Goal: Complete application form: Complete application form

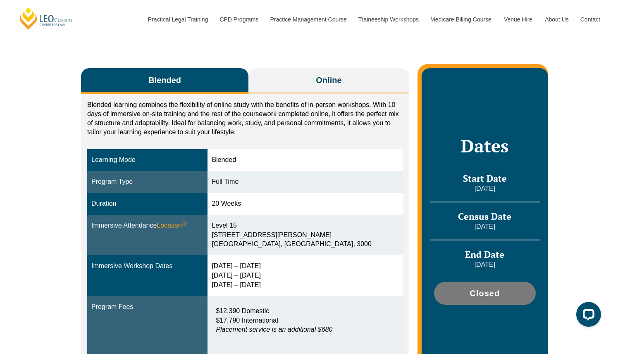
drag, startPoint x: 228, startPoint y: 266, endPoint x: 274, endPoint y: 266, distance: 46.3
click at [274, 266] on div "15 – 18 Dec 2025 10 – 12 March 2026 28 – 30 April 2026" at bounding box center [305, 275] width 187 height 29
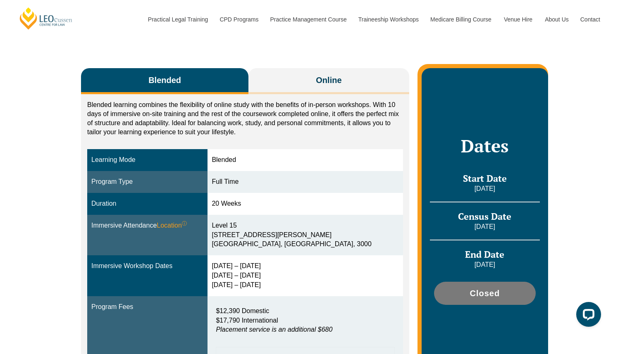
click at [263, 276] on div "15 – 18 Dec 2025 10 – 12 March 2026 28 – 30 April 2026" at bounding box center [305, 275] width 187 height 29
drag, startPoint x: 263, startPoint y: 276, endPoint x: 263, endPoint y: 285, distance: 9.9
click at [263, 285] on div "15 – 18 Dec 2025 10 – 12 March 2026 28 – 30 April 2026" at bounding box center [305, 275] width 187 height 29
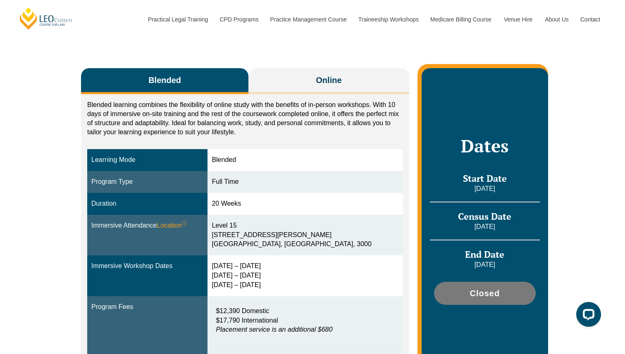
click at [263, 285] on div "15 – 18 Dec 2025 10 – 12 March 2026 28 – 30 April 2026" at bounding box center [305, 275] width 187 height 29
drag, startPoint x: 263, startPoint y: 285, endPoint x: 263, endPoint y: 261, distance: 24.0
click at [263, 261] on div "15 – 18 Dec 2025 10 – 12 March 2026 28 – 30 April 2026" at bounding box center [305, 275] width 187 height 29
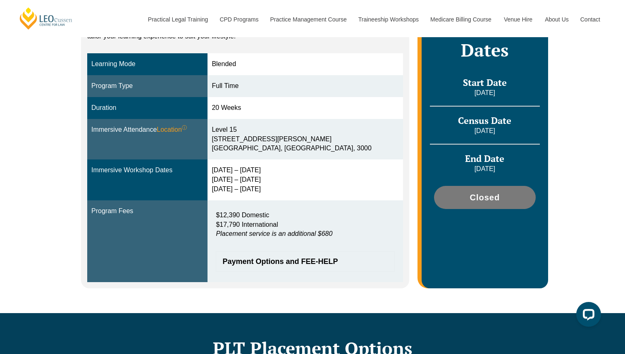
scroll to position [240, 0]
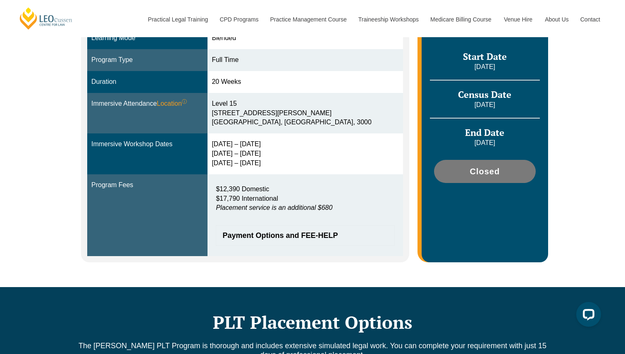
click at [257, 233] on span "Payment Options and FEE-HELP" at bounding box center [300, 235] width 157 height 7
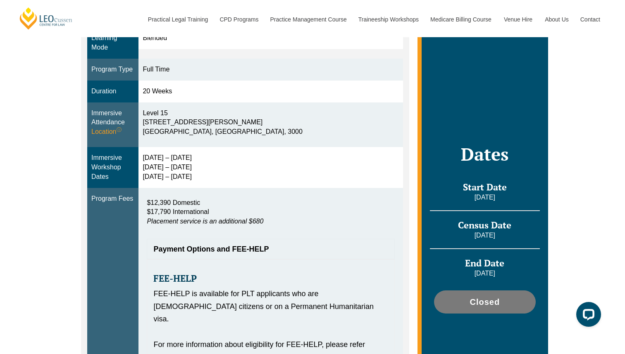
click at [257, 233] on div "$12,390 Domestic $17,790 International Placement service is an additional $680" at bounding box center [270, 214] width 247 height 41
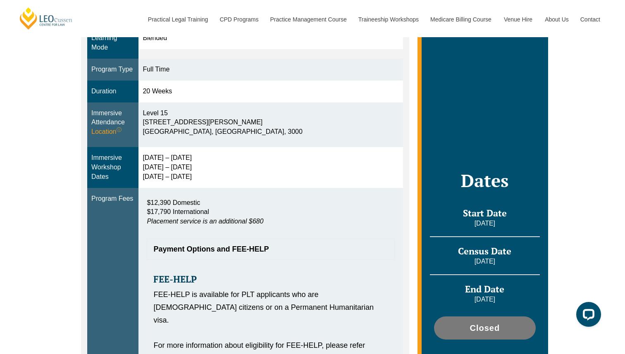
click at [238, 246] on span "Payment Options and FEE-HELP" at bounding box center [266, 248] width 226 height 7
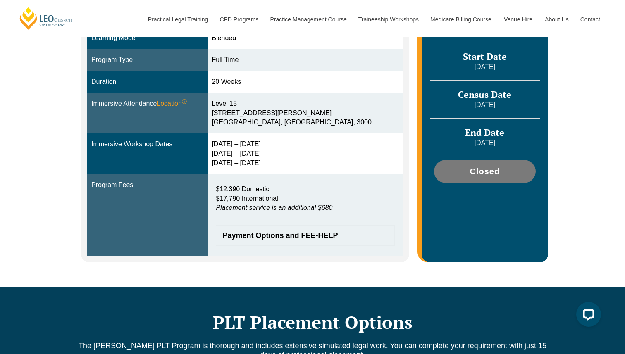
click at [246, 237] on span "Payment Options and FEE-HELP" at bounding box center [300, 235] width 157 height 7
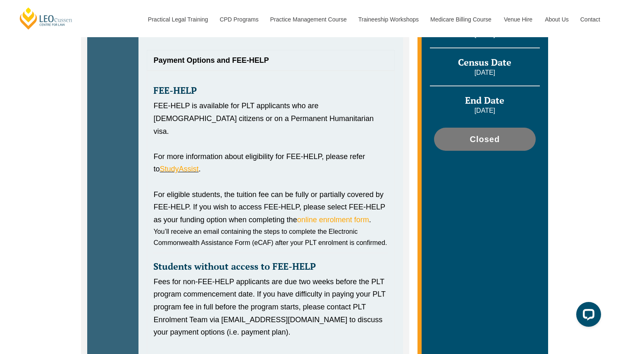
scroll to position [401, 0]
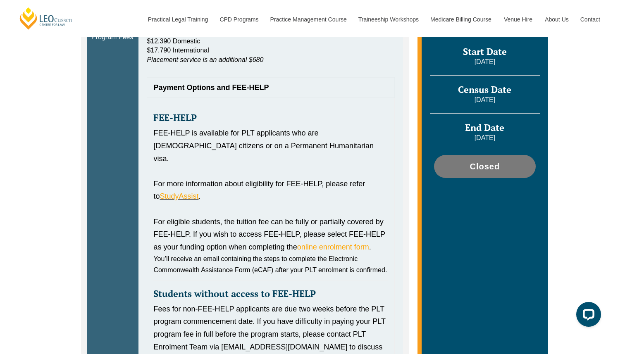
click at [228, 263] on p "You’ll receive an email containing the steps to complete the Electronic Commonw…" at bounding box center [270, 264] width 234 height 22
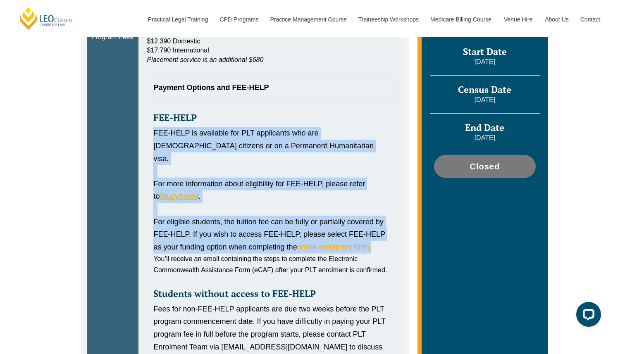
drag, startPoint x: 228, startPoint y: 263, endPoint x: 225, endPoint y: 131, distance: 131.8
click at [225, 131] on div "FEE-HELP FEE-HELP is available for PLT applicants who are Australian citizens o…" at bounding box center [270, 248] width 247 height 300
click at [225, 131] on div "FEE-HELP is available for PLT applicants who are [DEMOGRAPHIC_DATA] citizens or…" at bounding box center [270, 146] width 234 height 38
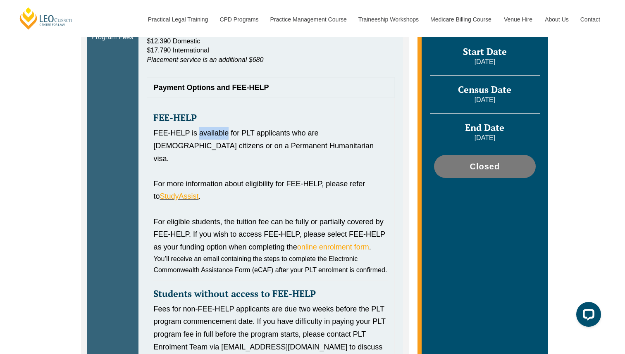
click at [225, 131] on div "FEE-HELP is available for PLT applicants who are [DEMOGRAPHIC_DATA] citizens or…" at bounding box center [270, 146] width 234 height 38
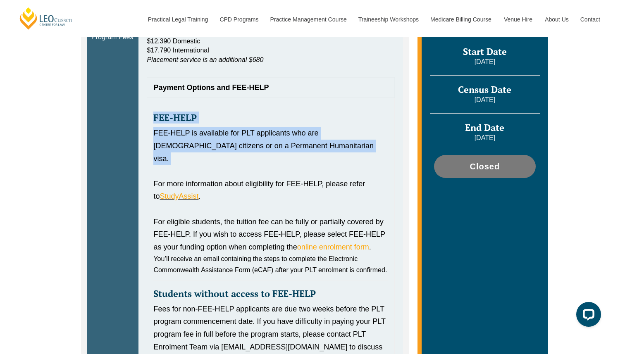
drag, startPoint x: 225, startPoint y: 131, endPoint x: 222, endPoint y: 120, distance: 11.5
click at [222, 120] on div "FEE-HELP FEE-HELP is available for PLT applicants who are Australian citizens o…" at bounding box center [270, 248] width 247 height 300
click at [222, 120] on h3 "FEE-HELP" at bounding box center [270, 118] width 234 height 10
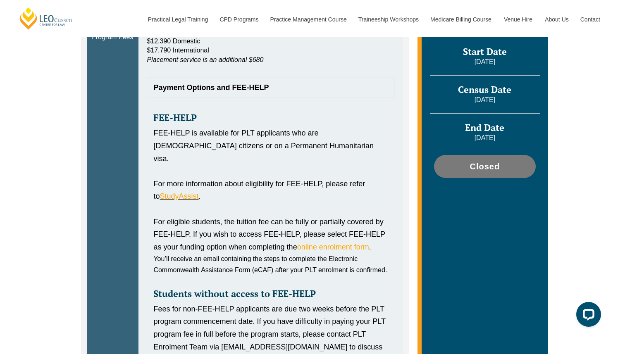
click at [222, 120] on h3 "FEE-HELP" at bounding box center [270, 118] width 234 height 10
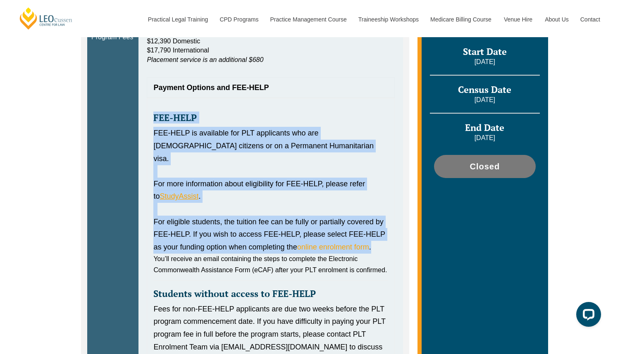
drag, startPoint x: 222, startPoint y: 120, endPoint x: 240, endPoint y: 233, distance: 114.9
click at [240, 233] on div "FEE-HELP FEE-HELP is available for PLT applicants who are Australian citizens o…" at bounding box center [270, 248] width 247 height 300
click at [240, 233] on div "For eligible students, the tuition fee can be fully or partially covered by FEE…" at bounding box center [270, 235] width 234 height 38
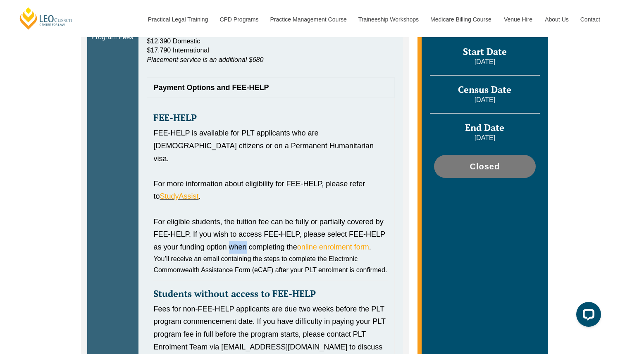
click at [240, 233] on div "For eligible students, the tuition fee can be fully or partially covered by FEE…" at bounding box center [270, 235] width 234 height 38
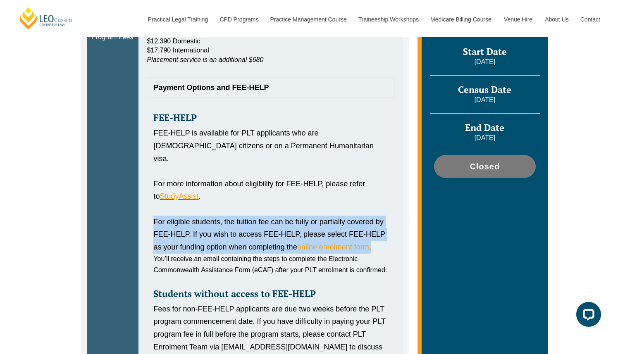
drag, startPoint x: 240, startPoint y: 233, endPoint x: 240, endPoint y: 246, distance: 12.4
click at [240, 246] on div "FEE-HELP FEE-HELP is available for PLT applicants who are Australian citizens o…" at bounding box center [270, 248] width 247 height 300
click at [240, 255] on span "You’ll receive an email containing the steps to complete the Electronic Commonw…" at bounding box center [269, 264] width 233 height 18
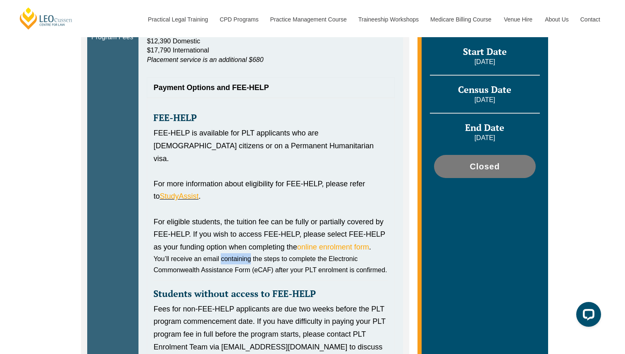
click at [240, 255] on span "You’ll receive an email containing the steps to complete the Electronic Commonw…" at bounding box center [269, 264] width 233 height 18
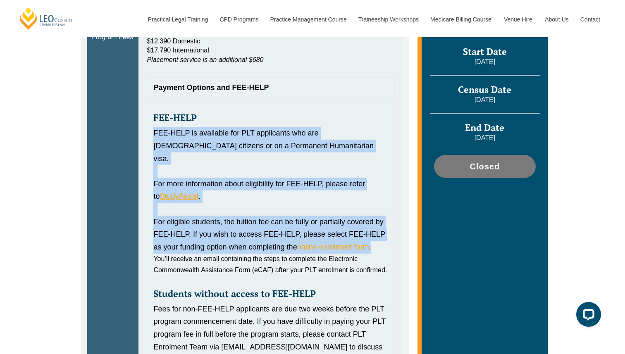
drag, startPoint x: 240, startPoint y: 246, endPoint x: 239, endPoint y: 137, distance: 108.7
click at [239, 137] on div "FEE-HELP FEE-HELP is available for PLT applicants who are Australian citizens o…" at bounding box center [270, 248] width 247 height 300
click at [270, 255] on span "You’ll receive an email containing the steps to complete the Electronic Commonw…" at bounding box center [269, 264] width 233 height 18
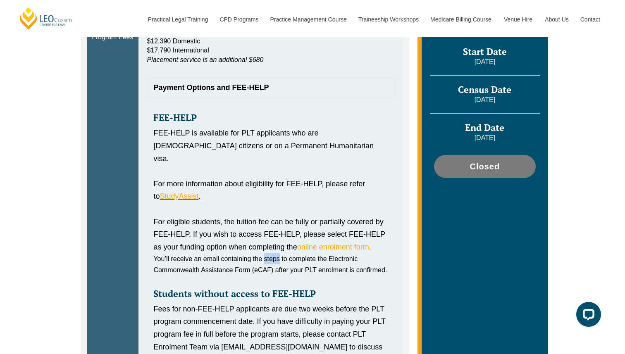
click at [270, 255] on span "You’ll receive an email containing the steps to complete the Electronic Commonw…" at bounding box center [269, 264] width 233 height 18
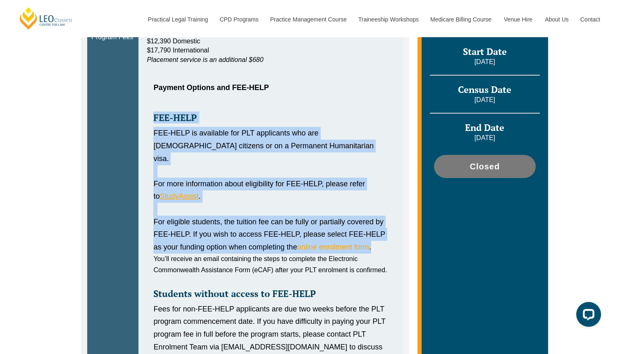
drag, startPoint x: 270, startPoint y: 250, endPoint x: 196, endPoint y: 114, distance: 154.2
click at [196, 114] on div "FEE-HELP FEE-HELP is available for PLT applicants who are Australian citizens o…" at bounding box center [270, 248] width 247 height 300
click at [196, 114] on strong "FEE-HELP" at bounding box center [174, 118] width 43 height 12
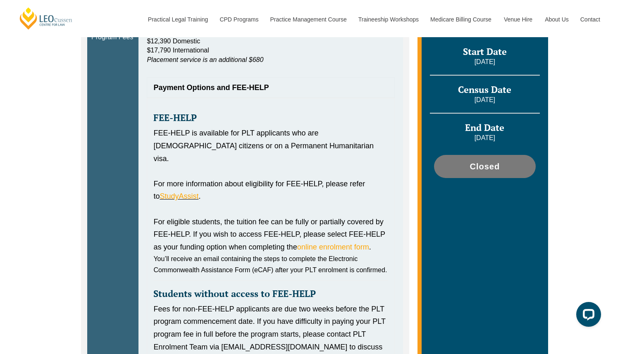
click at [196, 114] on strong "FEE-HELP" at bounding box center [174, 118] width 43 height 12
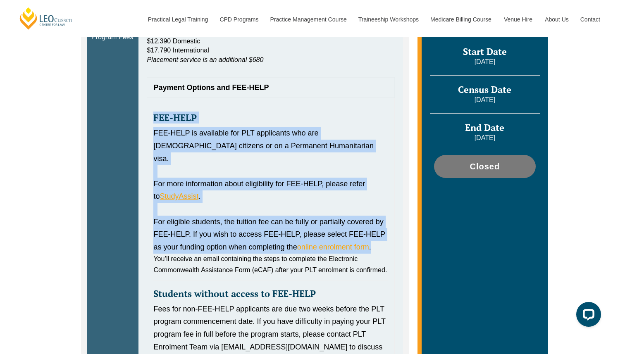
drag, startPoint x: 196, startPoint y: 114, endPoint x: 239, endPoint y: 225, distance: 118.9
click at [239, 225] on div "FEE-HELP FEE-HELP is available for PLT applicants who are Australian citizens o…" at bounding box center [270, 248] width 247 height 300
click at [239, 225] on div "For eligible students, the tuition fee can be fully or partially covered by FEE…" at bounding box center [270, 235] width 234 height 38
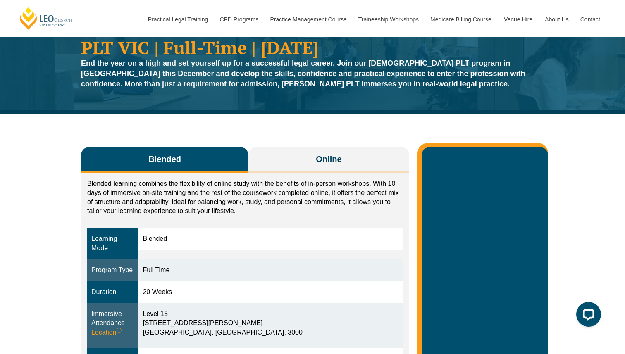
scroll to position [33, 0]
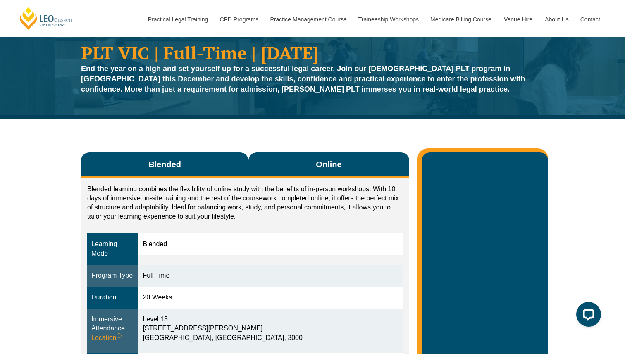
click at [276, 171] on button "Online" at bounding box center [328, 165] width 161 height 26
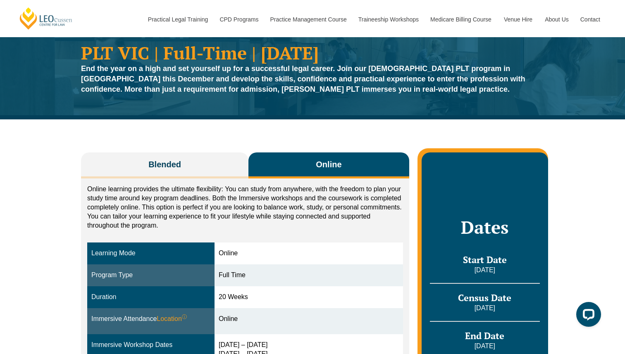
click at [166, 199] on p "Online learning provides the ultimate flexibility: You can study from anywhere,…" at bounding box center [245, 207] width 316 height 45
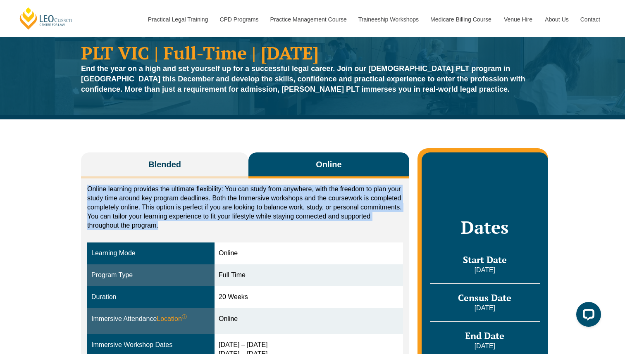
drag, startPoint x: 166, startPoint y: 199, endPoint x: 105, endPoint y: 199, distance: 61.1
click at [106, 199] on p "Online learning provides the ultimate flexibility: You can study from anywhere,…" at bounding box center [245, 207] width 316 height 45
click at [105, 199] on p "Online learning provides the ultimate flexibility: You can study from anywhere,…" at bounding box center [245, 207] width 316 height 45
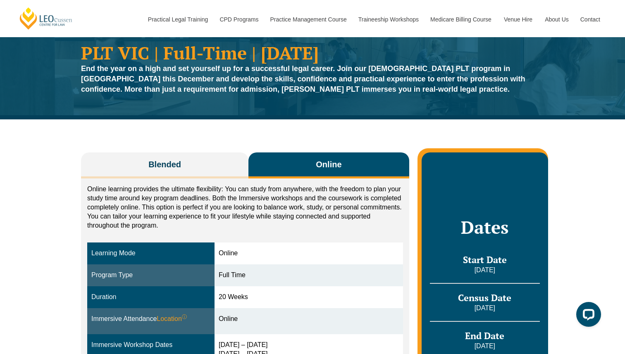
click at [63, 203] on div "Blended Online Blended learning combines the flexibility of online study with t…" at bounding box center [312, 303] width 625 height 368
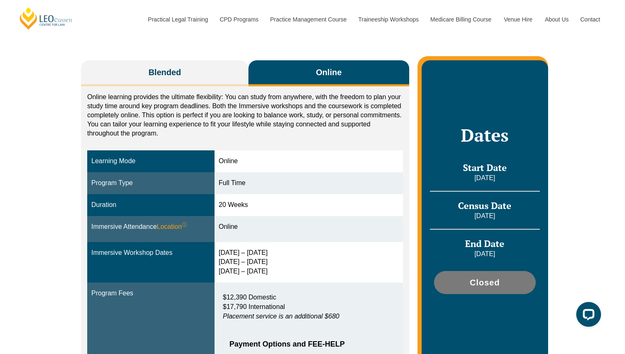
scroll to position [127, 0]
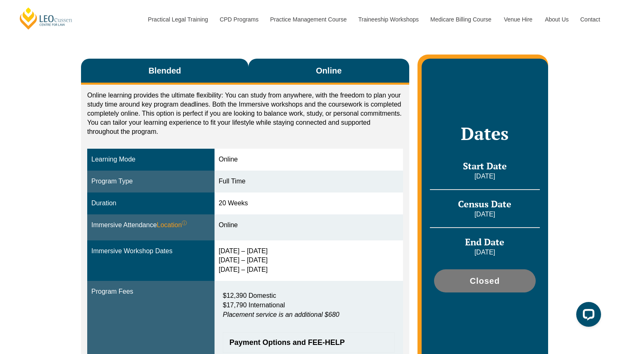
click at [215, 64] on button "Blended" at bounding box center [164, 72] width 167 height 26
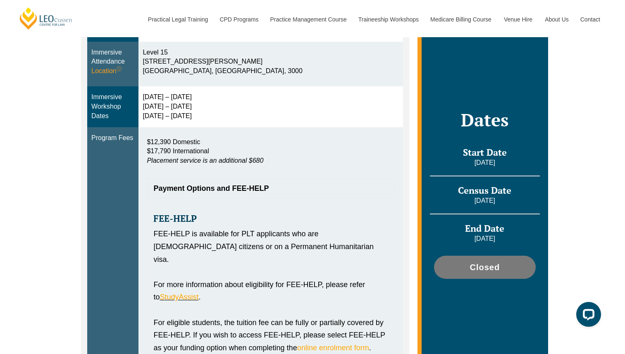
scroll to position [309, 0]
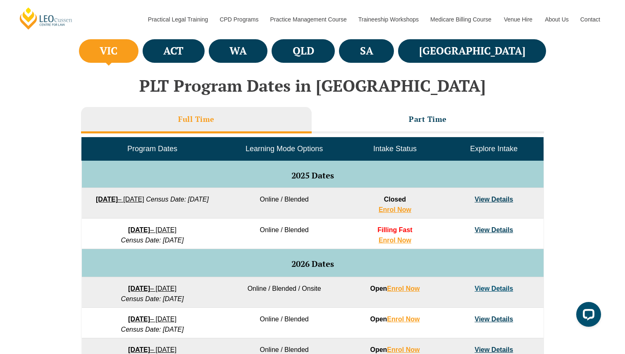
scroll to position [311, 0]
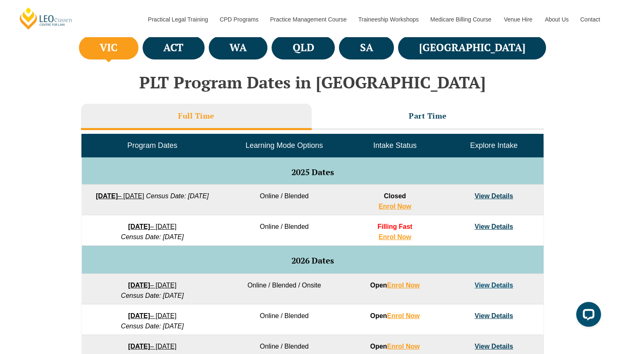
click at [572, 214] on div "VIC ACT WA QLD SA NSW PLT Program Dates in Victoria Full Time Part Time Program…" at bounding box center [312, 279] width 625 height 490
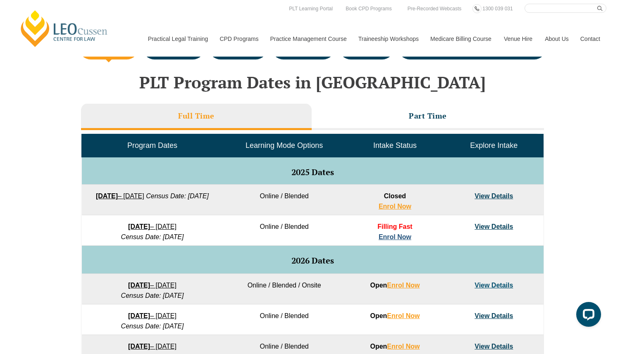
click at [398, 238] on link "Enrol Now" at bounding box center [394, 236] width 33 height 7
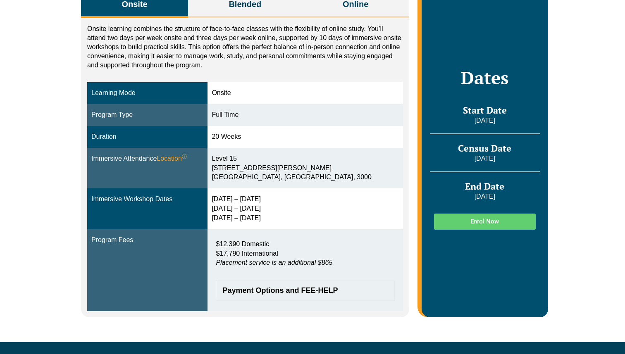
scroll to position [195, 0]
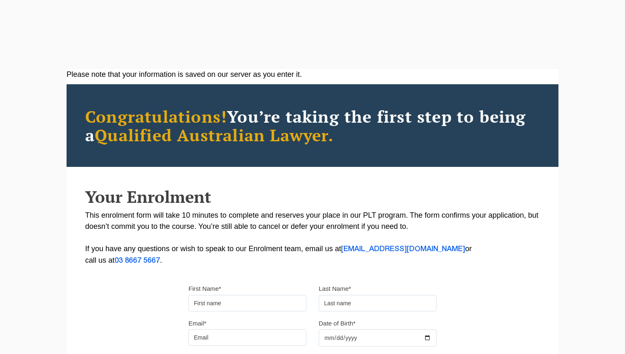
click at [128, 220] on p "This enrolment form will take 10 minutes to complete and reserves your place in…" at bounding box center [312, 238] width 454 height 57
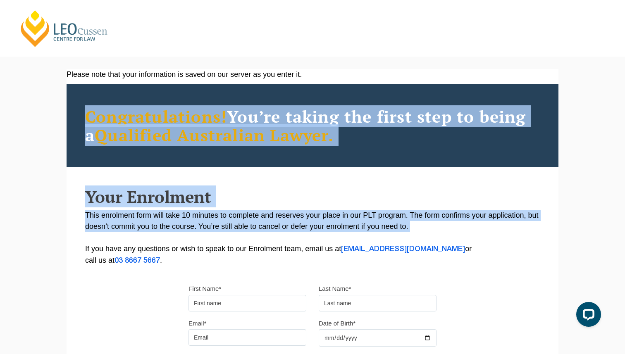
drag, startPoint x: 128, startPoint y: 220, endPoint x: 121, endPoint y: 129, distance: 91.2
click at [121, 129] on div "Please note that your information is saved on our server as you enter it. Congr…" at bounding box center [313, 253] width 492 height 368
click at [92, 127] on h2 "Congratulations! You’re taking the first step to being a Qualified Australian L…" at bounding box center [312, 125] width 454 height 37
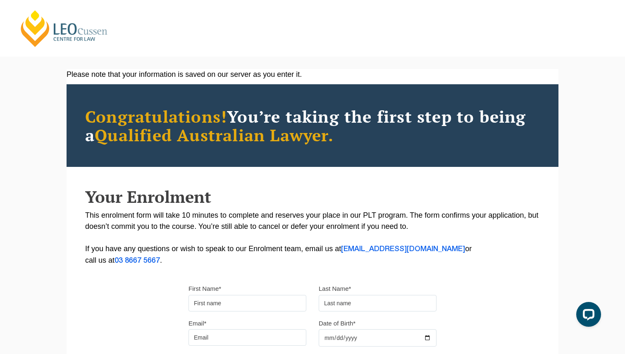
click at [100, 199] on h2 "Your Enrolment" at bounding box center [312, 197] width 454 height 18
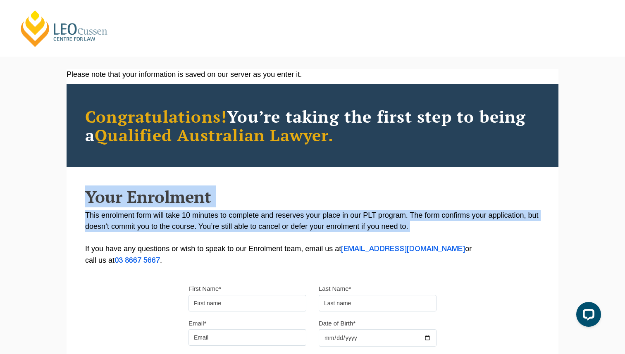
drag, startPoint x: 100, startPoint y: 199, endPoint x: 109, endPoint y: 219, distance: 22.4
click at [109, 219] on div "Your Enrolment This enrolment form will take 10 minutes to complete and reserve…" at bounding box center [313, 227] width 492 height 79
click at [109, 219] on p "This enrolment form will take 10 minutes to complete and reserves your place in…" at bounding box center [312, 238] width 454 height 57
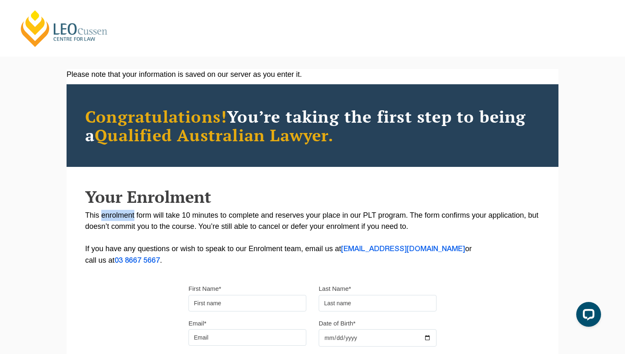
click at [109, 219] on p "This enrolment form will take 10 minutes to complete and reserves your place in…" at bounding box center [312, 238] width 454 height 57
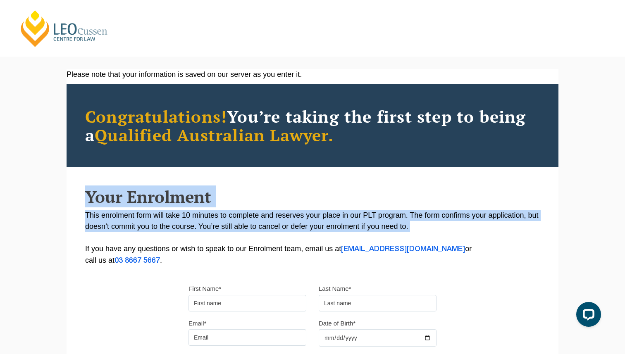
drag, startPoint x: 109, startPoint y: 219, endPoint x: 105, endPoint y: 191, distance: 28.7
click at [105, 191] on div "Your Enrolment This enrolment form will take 10 minutes to complete and reserve…" at bounding box center [313, 227] width 492 height 79
click at [105, 191] on h2 "Your Enrolment" at bounding box center [312, 197] width 454 height 18
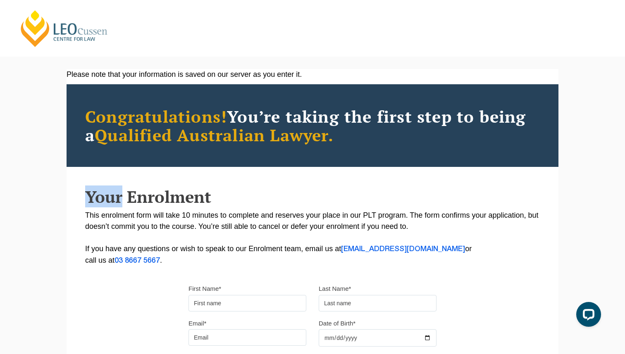
click at [105, 191] on h2 "Your Enrolment" at bounding box center [312, 197] width 454 height 18
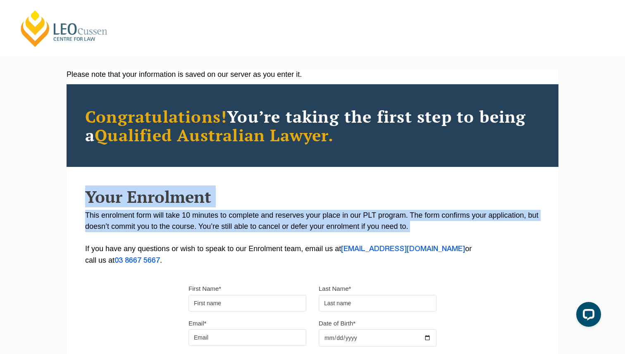
drag, startPoint x: 105, startPoint y: 191, endPoint x: 113, endPoint y: 212, distance: 22.1
click at [113, 212] on div "Your Enrolment This enrolment form will take 10 minutes to complete and reserve…" at bounding box center [313, 227] width 492 height 79
click at [113, 212] on p "This enrolment form will take 10 minutes to complete and reserves your place in…" at bounding box center [312, 238] width 454 height 57
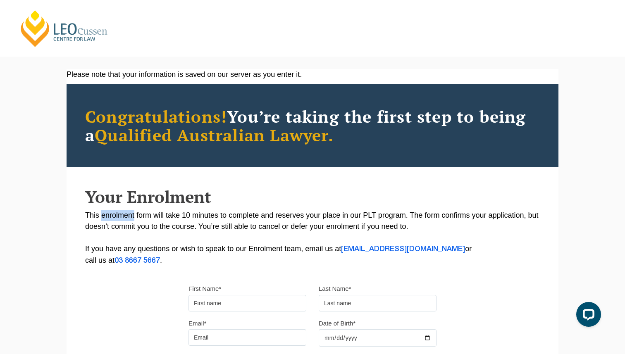
click at [113, 212] on p "This enrolment form will take 10 minutes to complete and reserves your place in…" at bounding box center [312, 238] width 454 height 57
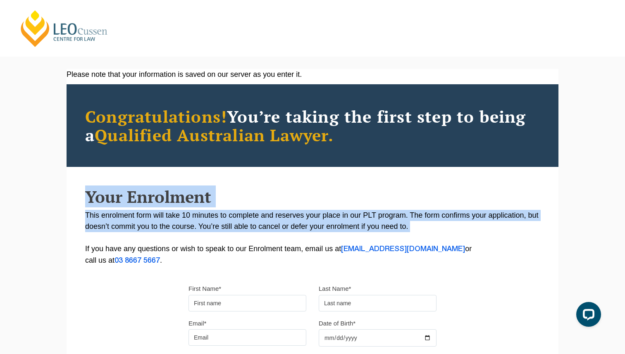
drag, startPoint x: 113, startPoint y: 212, endPoint x: 113, endPoint y: 198, distance: 13.6
click at [113, 198] on div "Your Enrolment This enrolment form will take 10 minutes to complete and reserve…" at bounding box center [313, 227] width 492 height 79
click at [113, 198] on h2 "Your Enrolment" at bounding box center [312, 197] width 454 height 18
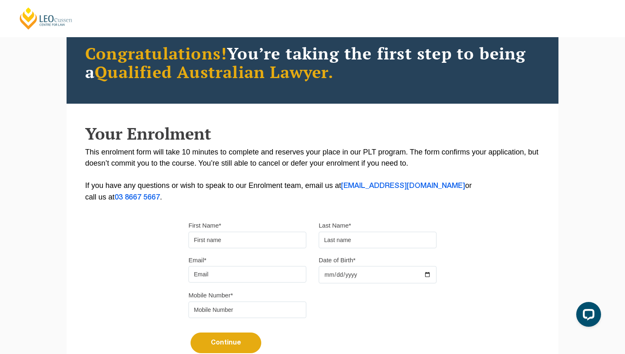
scroll to position [66, 0]
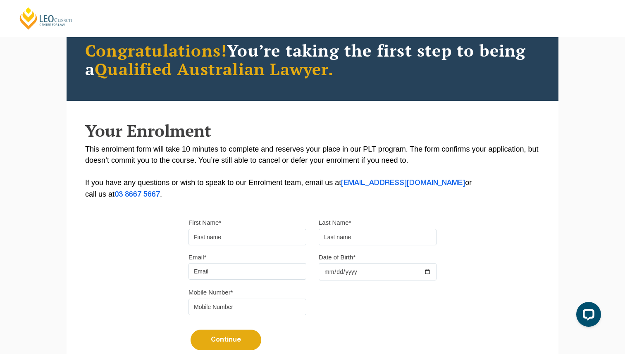
click at [213, 238] on input "First Name*" at bounding box center [247, 237] width 118 height 17
type input "Edward"
click at [364, 235] on input "text" at bounding box center [378, 237] width 118 height 17
type input "McQuillan"
click at [270, 274] on input "Email*" at bounding box center [247, 271] width 118 height 17
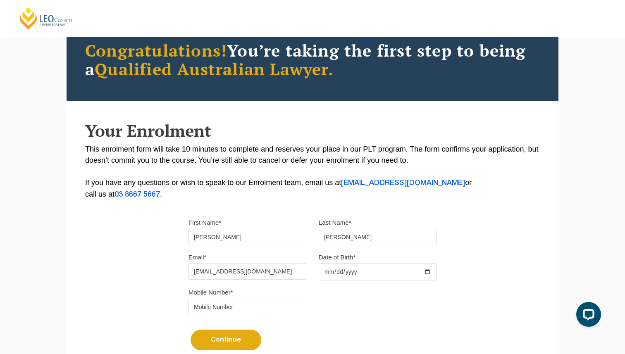
type input "edwardmcquillanishere@gmail.com"
click at [176, 283] on div "Please note that your information is saved on our server as you enter it. Congr…" at bounding box center [313, 187] width 492 height 368
click at [366, 278] on input "Date of Birth*" at bounding box center [378, 271] width 118 height 17
type input "2000-02-09"
click at [296, 311] on input "tel" at bounding box center [247, 307] width 118 height 17
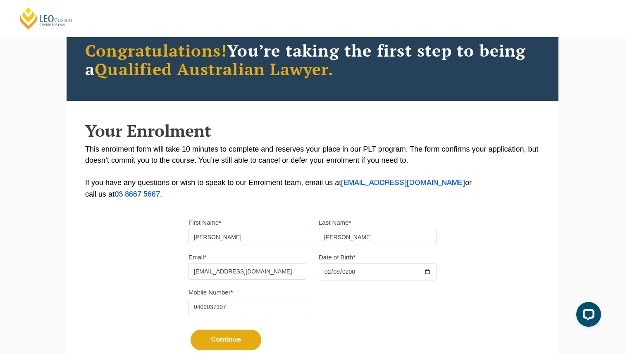
type input "0409037307"
click at [152, 300] on div "Please note that your information is saved on our server as you enter it. Congr…" at bounding box center [313, 187] width 492 height 368
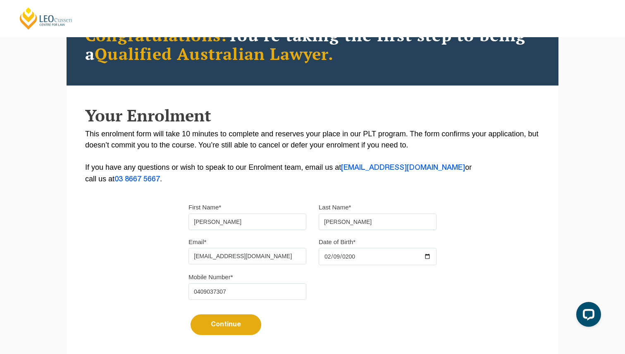
scroll to position [83, 0]
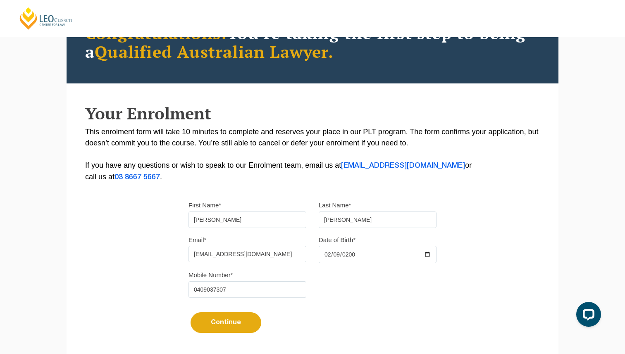
click at [299, 128] on p "This enrolment form will take 10 minutes to complete and reserves your place in…" at bounding box center [312, 154] width 454 height 57
drag, startPoint x: 299, startPoint y: 128, endPoint x: 417, endPoint y: 131, distance: 118.2
click at [417, 131] on p "This enrolment form will take 10 minutes to complete and reserves your place in…" at bounding box center [312, 154] width 454 height 57
click at [388, 132] on p "This enrolment form will take 10 minutes to complete and reserves your place in…" at bounding box center [312, 154] width 454 height 57
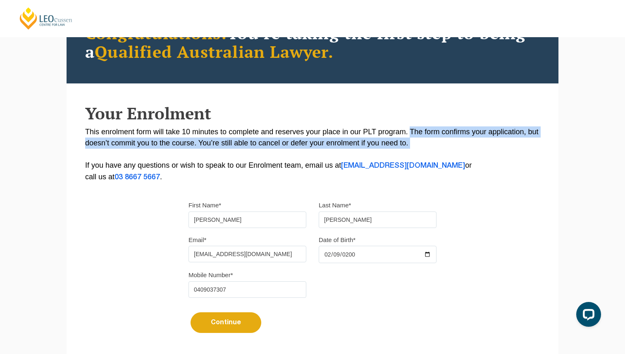
drag, startPoint x: 388, startPoint y: 132, endPoint x: 371, endPoint y: 145, distance: 21.7
click at [371, 145] on p "This enrolment form will take 10 minutes to complete and reserves your place in…" at bounding box center [312, 154] width 454 height 57
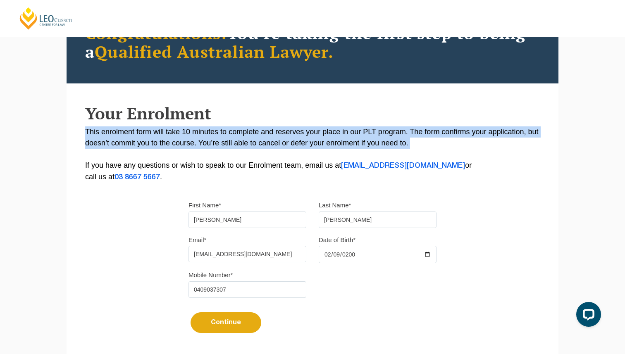
click at [371, 145] on p "This enrolment form will take 10 minutes to complete and reserves your place in…" at bounding box center [312, 154] width 454 height 57
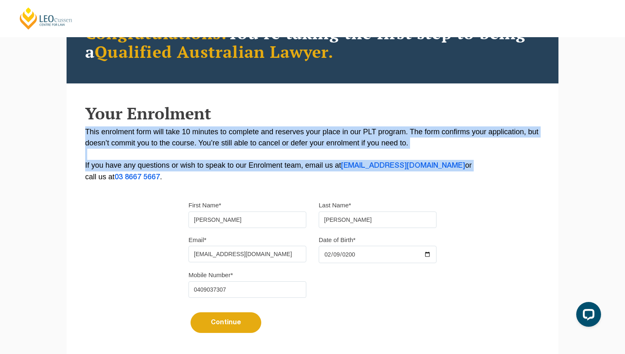
drag, startPoint x: 371, startPoint y: 145, endPoint x: 257, endPoint y: 164, distance: 114.9
click at [257, 164] on p "This enrolment form will take 10 minutes to complete and reserves your place in…" at bounding box center [312, 154] width 454 height 57
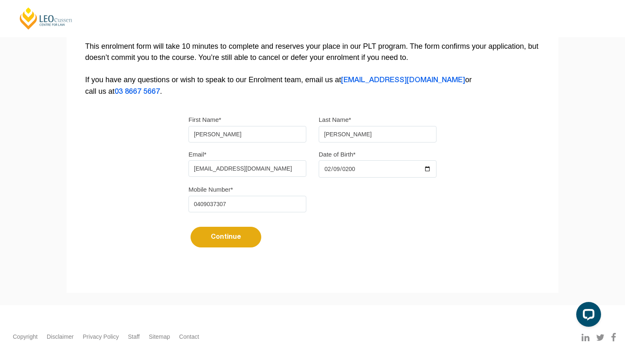
scroll to position [183, 0]
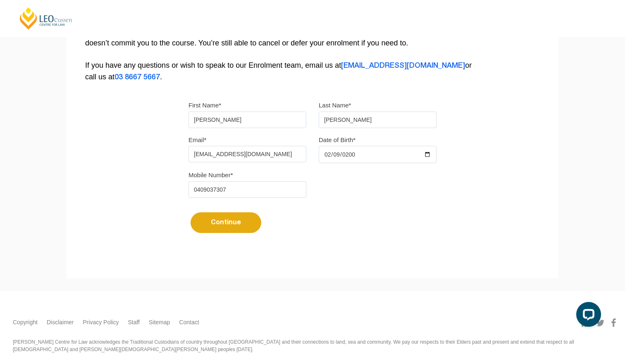
click at [247, 226] on button "Continue" at bounding box center [225, 222] width 71 height 21
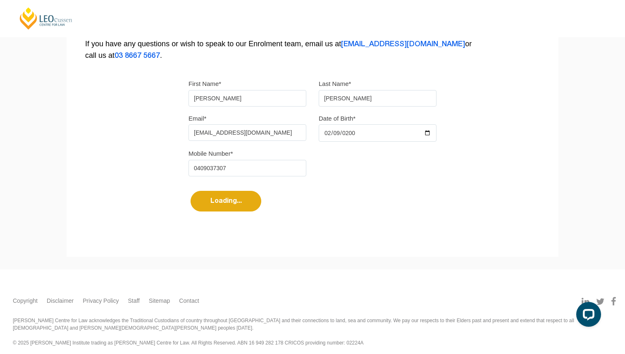
select select
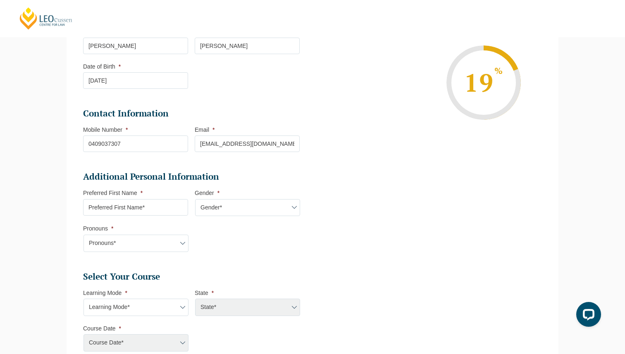
scroll to position [157, 0]
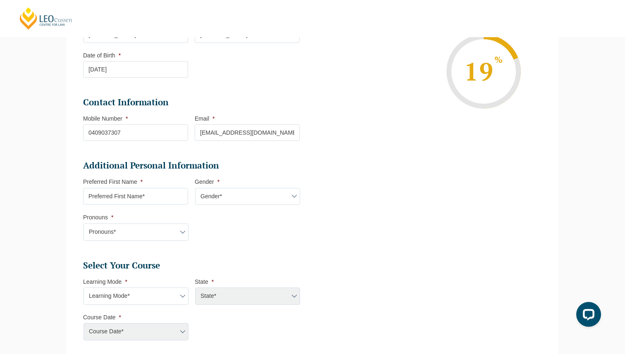
click at [228, 204] on select "Gender* Male Female Nonbinary Intersex Prefer not to disclose Other" at bounding box center [247, 196] width 105 height 17
select select "[DEMOGRAPHIC_DATA]"
click at [195, 189] on select "Gender* Male Female Nonbinary Intersex Prefer not to disclose Other" at bounding box center [247, 196] width 105 height 17
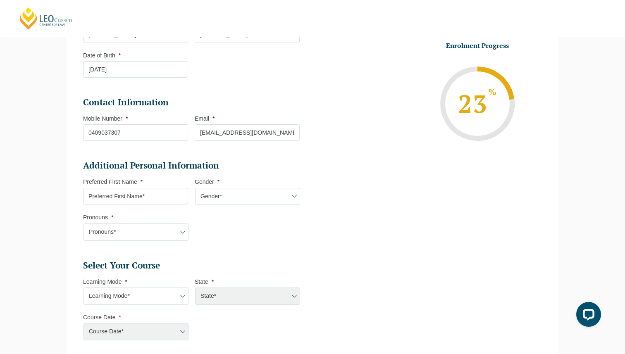
click at [164, 195] on input "Preferred First Name *" at bounding box center [135, 196] width 105 height 17
type input "Edward"
click at [165, 229] on select "Pronouns* She/Her/Hers He/Him/His They/Them/Theirs Other Prefer not to disclose" at bounding box center [135, 231] width 105 height 17
click at [83, 224] on select "Pronouns* She/Her/Hers He/Him/His They/Them/Theirs Other Prefer not to disclose" at bounding box center [135, 231] width 105 height 17
click at [65, 233] on div "Please note that your information is saved on our server as you enter it. Congr…" at bounding box center [312, 249] width 504 height 586
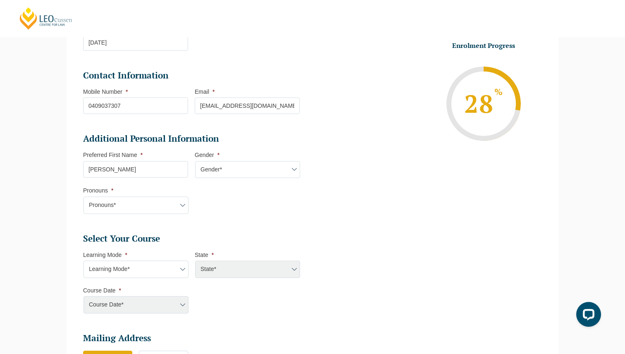
scroll to position [187, 0]
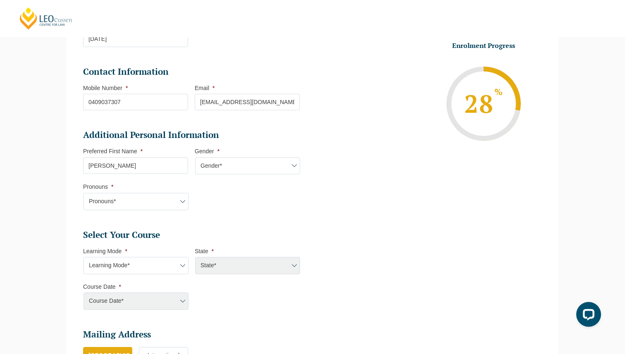
click at [107, 269] on select "Learning Mode* Online Full Time Learning Online Part Time Learning Blended Full…" at bounding box center [135, 265] width 105 height 17
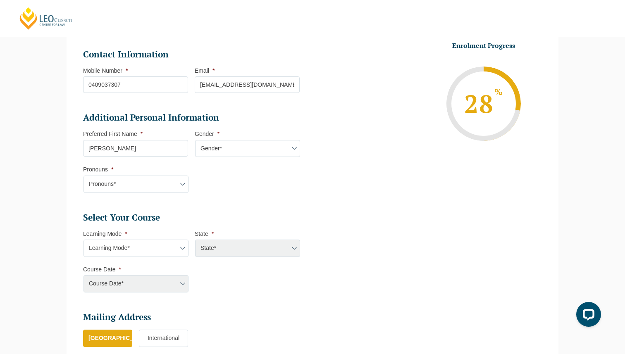
click at [119, 248] on select "Learning Mode* Online Full Time Learning Online Part Time Learning Blended Full…" at bounding box center [135, 248] width 105 height 17
select select "Onsite Full Time Learning"
click at [83, 240] on select "Learning Mode* Online Full Time Learning Online Part Time Learning Blended Full…" at bounding box center [135, 248] width 105 height 17
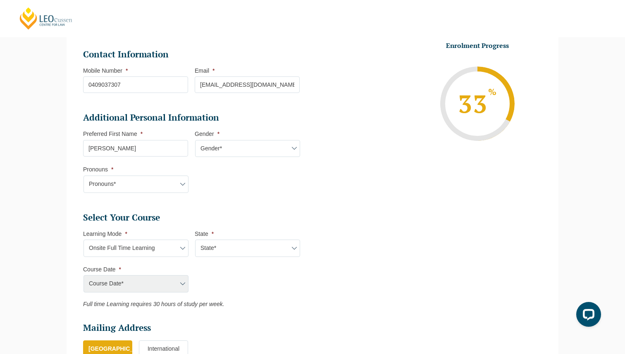
click at [71, 250] on li "Personal Information First Name * Edward Last Name * McQuillan Date of Birth * …" at bounding box center [313, 184] width 492 height 525
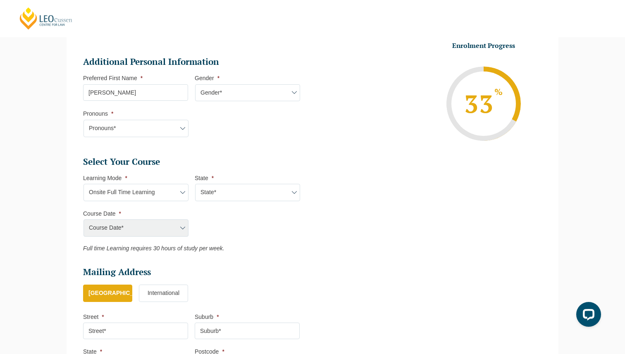
scroll to position [288, 0]
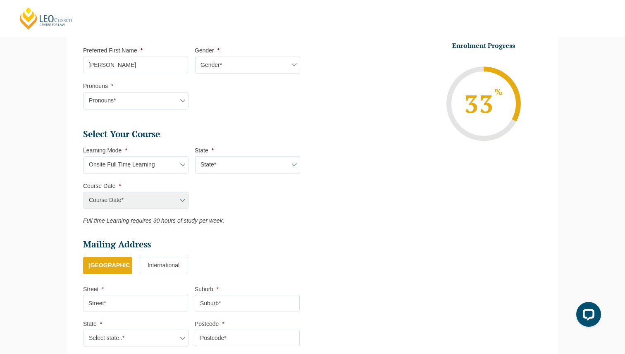
click at [209, 162] on select "State* VIC" at bounding box center [247, 164] width 105 height 17
select select "VIC"
click at [195, 157] on select "State* VIC" at bounding box center [247, 164] width 105 height 17
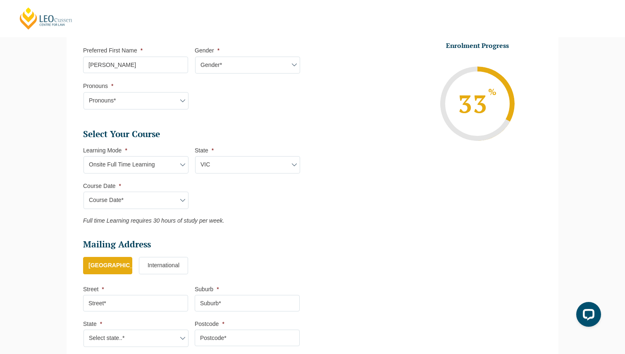
click at [166, 199] on select "Course Date* January 2026 (27-Jan-2026 to 12-Jun-2026) August 2026 (03-Aug-2026…" at bounding box center [135, 200] width 105 height 17
click at [103, 171] on select "Learning Mode* Online Full Time Learning Online Part Time Learning Blended Full…" at bounding box center [135, 164] width 105 height 17
select select "Blended Full Time Learning"
click at [83, 157] on select "Learning Mode* Online Full Time Learning Online Part Time Learning Blended Full…" at bounding box center [135, 164] width 105 height 17
click at [121, 203] on div "Course Date* January 2026 (27-Jan-2026 to 12-Jun-2026) August 2026 (03-Aug-2026…" at bounding box center [135, 200] width 105 height 17
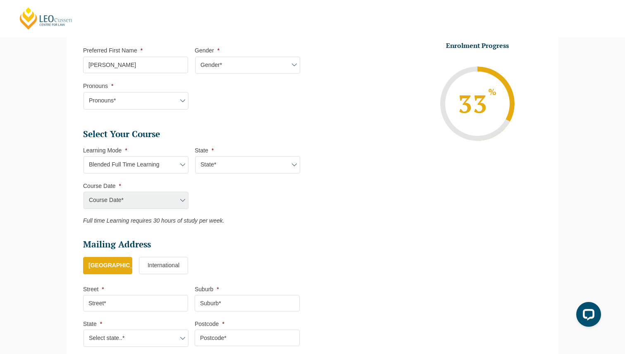
click at [107, 198] on div "Course Date* January 2026 (27-Jan-2026 to 12-Jun-2026) August 2026 (03-Aug-2026…" at bounding box center [135, 200] width 105 height 17
click at [174, 202] on div "Course Date* January 2026 (27-Jan-2026 to 12-Jun-2026) August 2026 (03-Aug-2026…" at bounding box center [135, 200] width 105 height 17
click at [198, 201] on ul "Select Your Course This field is hidden when viewing the form Only for Flinder …" at bounding box center [194, 176] width 223 height 96
click at [153, 201] on div "Course Date* January 2026 (27-Jan-2026 to 12-Jun-2026) August 2026 (03-Aug-2026…" at bounding box center [135, 200] width 105 height 17
click at [211, 166] on select "State* ACT/NSW QLD SA VIC WA" at bounding box center [247, 164] width 105 height 17
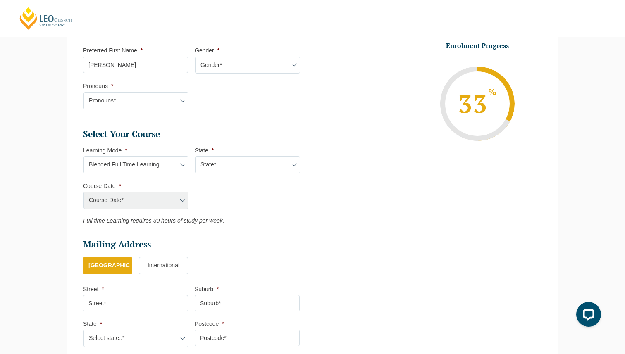
select select "VIC"
click at [195, 157] on select "State* ACT/NSW QLD SA VIC WA" at bounding box center [247, 164] width 105 height 17
click at [177, 198] on select "Course Date* December 2025 (08-Dec-2025 to 16-May-2026) January 2026 (27-Jan-20…" at bounding box center [135, 200] width 105 height 17
select select "[DATE] ([DATE] to [DATE])"
click at [83, 193] on select "Course Date* December 2025 (08-Dec-2025 to 16-May-2026) January 2026 (27-Jan-20…" at bounding box center [135, 200] width 105 height 17
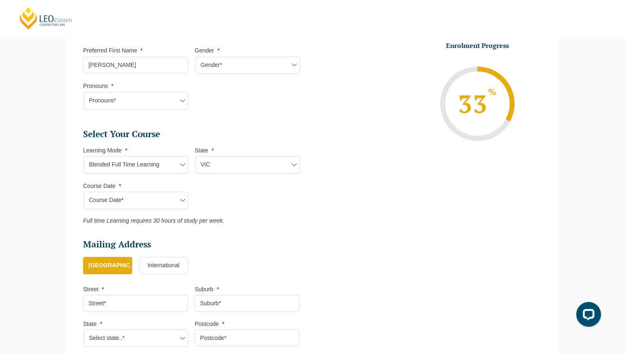
type input "Intake 11 December 2025 FT"
type input "Practical Legal Training (VIC)"
select select "VIC PLT (DEC) 2025 Full Time Blended"
click at [69, 193] on li "Personal Information First Name * Edward Last Name * McQuillan Date of Birth * …" at bounding box center [313, 100] width 492 height 525
click at [158, 160] on select "Learning Mode* Online Full Time Learning Online Part Time Learning Blended Full…" at bounding box center [135, 164] width 105 height 17
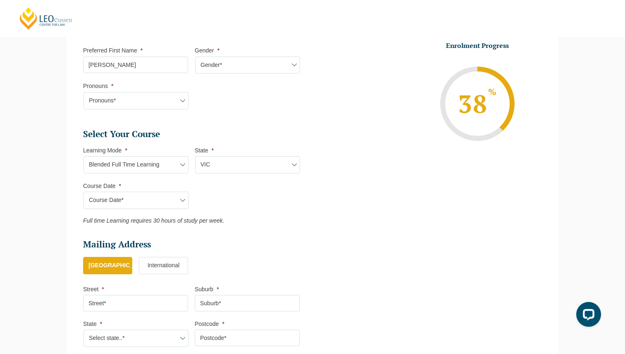
select select "Onsite Full Time Learning"
click at [83, 157] on select "Learning Mode* Online Full Time Learning Online Part Time Learning Blended Full…" at bounding box center [135, 164] width 105 height 17
select select
click at [222, 166] on select "State* VIC" at bounding box center [247, 164] width 105 height 17
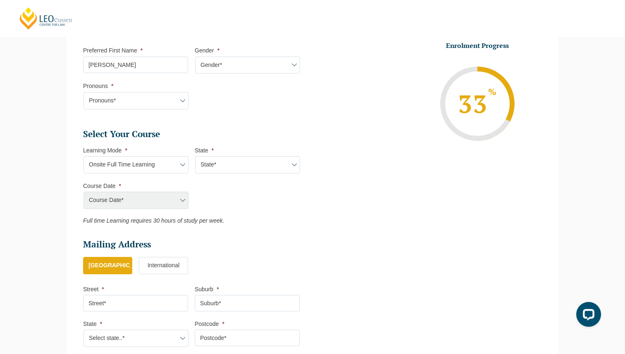
select select "VIC"
click at [195, 157] on select "State* VIC" at bounding box center [247, 164] width 105 height 17
click at [157, 199] on select "Course Date* January 2026 (27-Jan-2026 to 12-Jun-2026) August 2026 (03-Aug-2026…" at bounding box center [135, 200] width 105 height 17
click at [133, 162] on select "Learning Mode* Online Full Time Learning Online Part Time Learning Blended Full…" at bounding box center [135, 164] width 105 height 17
select select "Blended Full Time Learning"
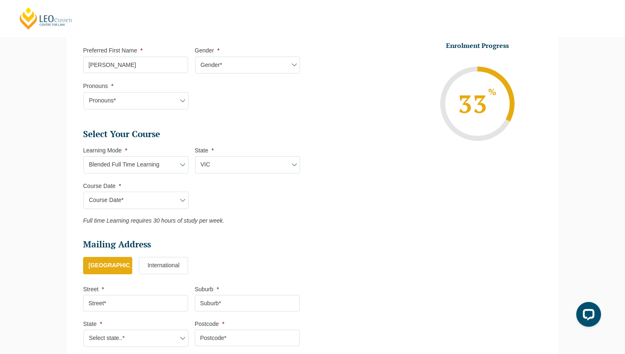
click at [83, 157] on select "Learning Mode* Online Full Time Learning Online Part Time Learning Blended Full…" at bounding box center [135, 164] width 105 height 17
click at [208, 166] on select "State* ACT/NSW QLD SA VIC WA" at bounding box center [247, 164] width 105 height 17
select select "VIC"
click at [195, 157] on select "State* ACT/NSW QLD SA VIC WA" at bounding box center [247, 164] width 105 height 17
click at [179, 201] on select "Course Date* January 2026 (27-Jan-2026 to 12-Jun-2026) August 2026 (03-Aug-2026…" at bounding box center [135, 200] width 105 height 17
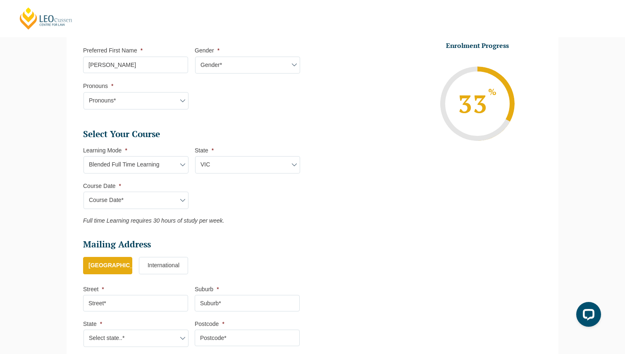
select select "[DATE] ([DATE] to [DATE])"
click at [83, 193] on select "Course Date* December 2025 (08-Dec-2025 to 16-May-2026) January 2026 (27-Jan-20…" at bounding box center [135, 200] width 105 height 17
type input "Intake 11 December 2025 FT"
type input "Practical Legal Training (VIC)"
select select "VIC PLT (DEC) 2025 Full Time Blended"
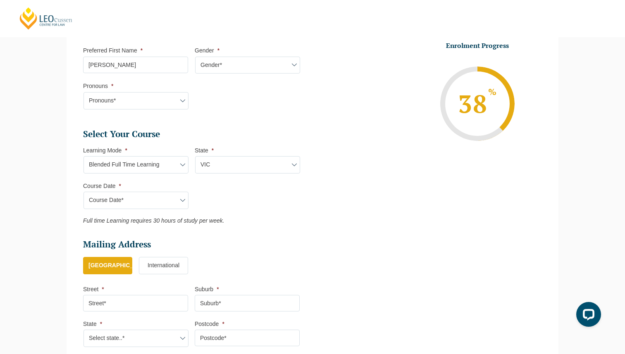
click at [61, 195] on div "Please note that your information is saved on our server as you enter it. Congr…" at bounding box center [312, 123] width 504 height 597
click at [114, 194] on select "Course Date* December 2025 (08-Dec-2025 to 16-May-2026) January 2026 (27-Jan-20…" at bounding box center [135, 200] width 105 height 17
click at [60, 204] on div "Please note that your information is saved on our server as you enter it. Congr…" at bounding box center [312, 123] width 504 height 597
click at [61, 225] on div "Please note that your information is saved on our server as you enter it. Congr…" at bounding box center [312, 123] width 504 height 597
click at [110, 102] on select "Pronouns* She/Her/Hers He/Him/His They/Them/Theirs Other Prefer not to disclose" at bounding box center [135, 100] width 105 height 17
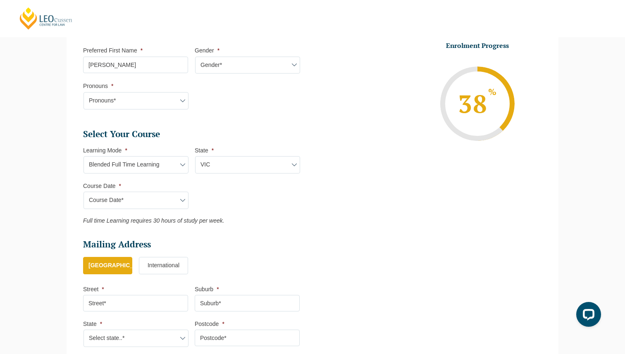
click at [62, 161] on div "Please note that your information is saved on our server as you enter it. Congr…" at bounding box center [312, 123] width 504 height 597
click at [57, 190] on div "Please note that your information is saved on our server as you enter it. Congr…" at bounding box center [312, 123] width 625 height 622
click at [57, 199] on div "Please note that your information is saved on our server as you enter it. Congr…" at bounding box center [312, 123] width 625 height 622
click at [57, 200] on div "Please note that your information is saved on our server as you enter it. Congr…" at bounding box center [312, 123] width 625 height 622
click at [57, 203] on div "Please note that your information is saved on our server as you enter it. Congr…" at bounding box center [312, 123] width 625 height 622
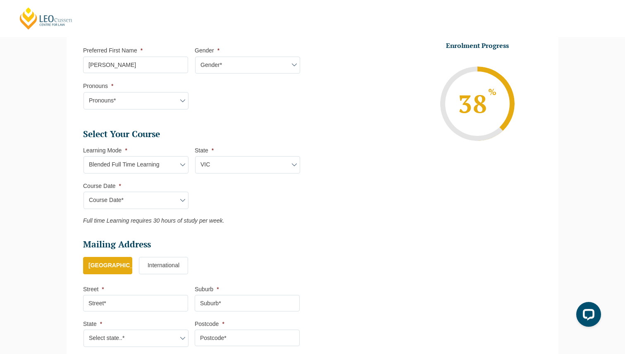
click at [57, 205] on div "Please note that your information is saved on our server as you enter it. Congr…" at bounding box center [312, 123] width 625 height 622
click at [57, 207] on div "Please note that your information is saved on our server as you enter it. Congr…" at bounding box center [312, 123] width 625 height 622
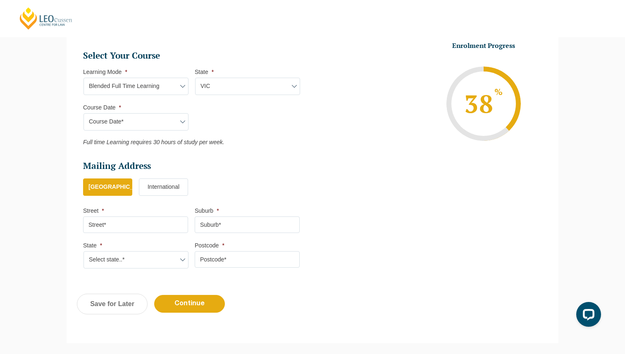
scroll to position [372, 0]
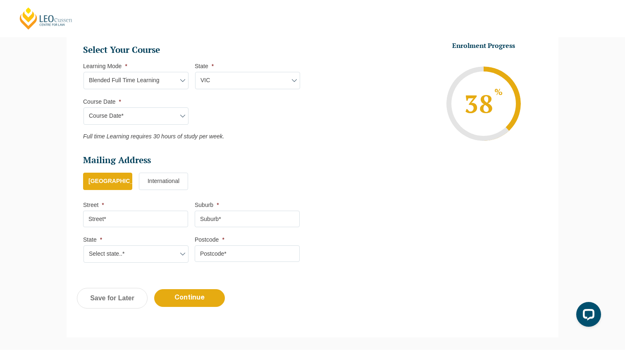
click at [124, 223] on input "Street *" at bounding box center [135, 219] width 105 height 17
type input "12/18 Pine Avenue"
click at [226, 224] on input "Suburb *" at bounding box center [247, 219] width 105 height 17
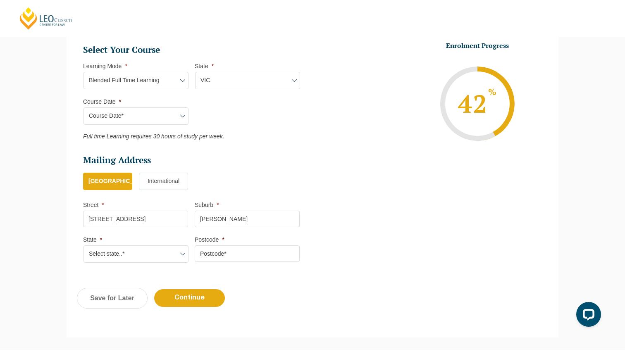
type input "Elwood"
click at [153, 257] on select "Select state..* VIC WA QLD SA NSW NT ACT TAS" at bounding box center [135, 253] width 105 height 17
select select "VIC"
click at [83, 247] on select "Select state..* VIC WA QLD SA NSW NT ACT TAS" at bounding box center [135, 253] width 105 height 17
click at [222, 253] on input "Postcode *" at bounding box center [247, 253] width 105 height 17
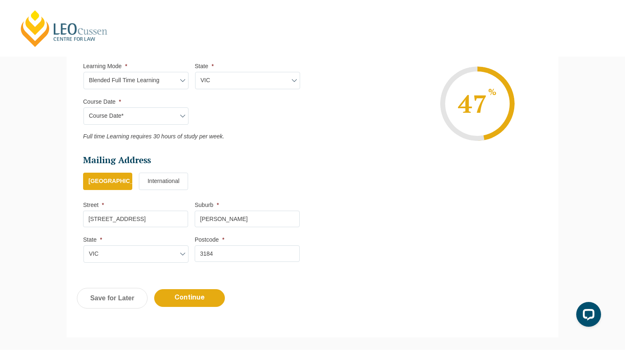
type input "3184"
click at [31, 181] on div "Please note that your information is saved on our server as you enter it. Congr…" at bounding box center [312, 39] width 625 height 622
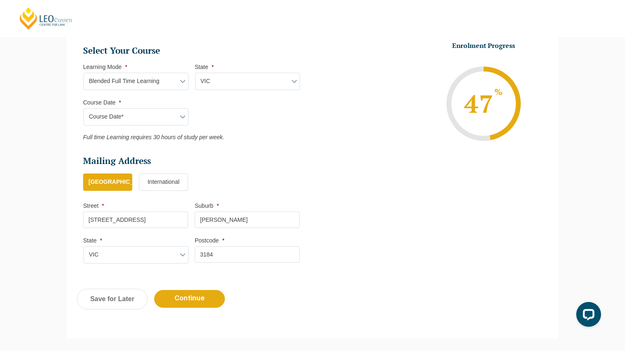
scroll to position [384, 0]
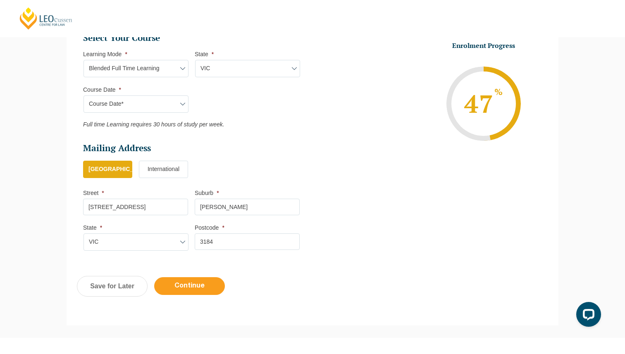
click at [175, 288] on input "Continue" at bounding box center [189, 286] width 71 height 18
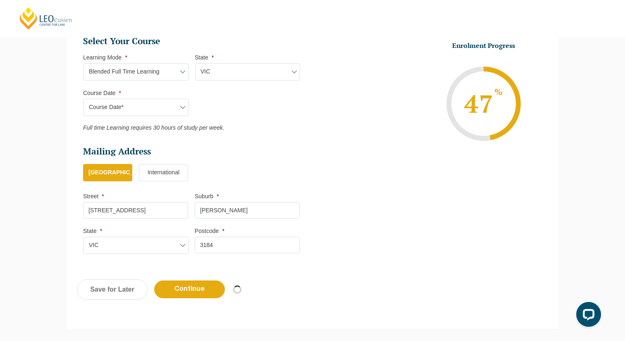
select select "Blended Full Time Learning"
select select "VIC"
select select
select select "[DATE] ([DATE] to [DATE])"
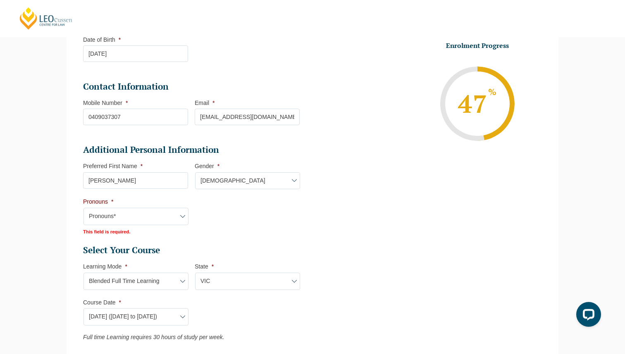
scroll to position [212, 0]
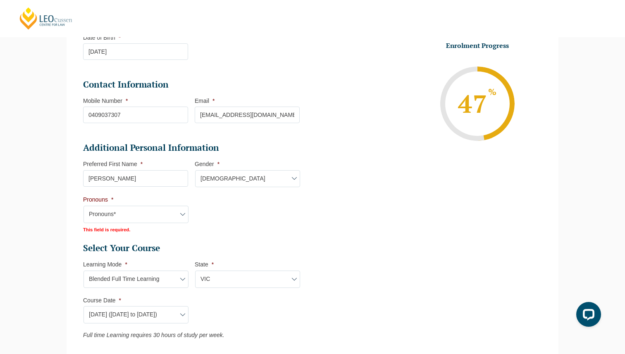
click at [124, 217] on select "Pronouns* She/Her/Hers He/Him/His They/Them/Theirs Other Prefer not to disclose" at bounding box center [135, 214] width 105 height 17
select select "Prefer not to disclose"
click at [83, 207] on select "Pronouns* She/Her/Hers He/Him/His They/Them/Theirs Other Prefer not to disclose" at bounding box center [135, 214] width 105 height 17
click at [41, 237] on div "Please note that your information is saved on our server as you enter it. Congr…" at bounding box center [312, 218] width 625 height 660
click at [47, 253] on div "Please note that your information is saved on our server as you enter it. Congr…" at bounding box center [312, 218] width 625 height 660
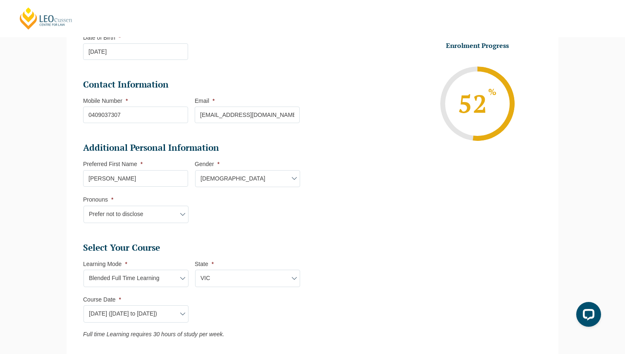
click at [47, 271] on div "Please note that your information is saved on our server as you enter it. Congr…" at bounding box center [312, 218] width 625 height 660
click at [48, 298] on div "Please note that your information is saved on our server as you enter it. Congr…" at bounding box center [312, 218] width 625 height 660
click at [48, 310] on div "Please note that your information is saved on our server as you enter it. Congr…" at bounding box center [312, 218] width 625 height 660
click at [48, 313] on div "Please note that your information is saved on our server as you enter it. Congr…" at bounding box center [312, 218] width 625 height 660
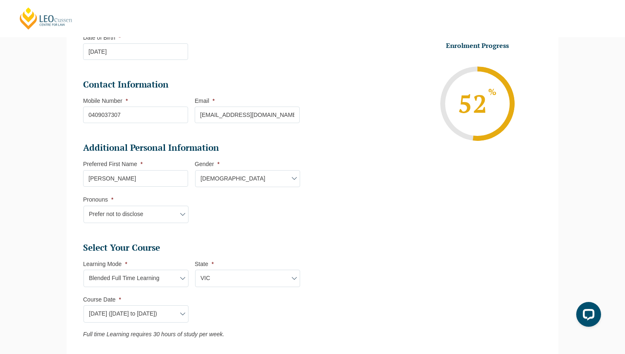
click at [48, 313] on div "Please note that your information is saved on our server as you enter it. Congr…" at bounding box center [312, 218] width 625 height 660
click at [48, 314] on div "Please note that your information is saved on our server as you enter it. Congr…" at bounding box center [312, 218] width 625 height 660
click at [48, 316] on div "Please note that your information is saved on our server as you enter it. Congr…" at bounding box center [312, 218] width 625 height 660
click at [48, 319] on div "Please note that your information is saved on our server as you enter it. Congr…" at bounding box center [312, 218] width 625 height 660
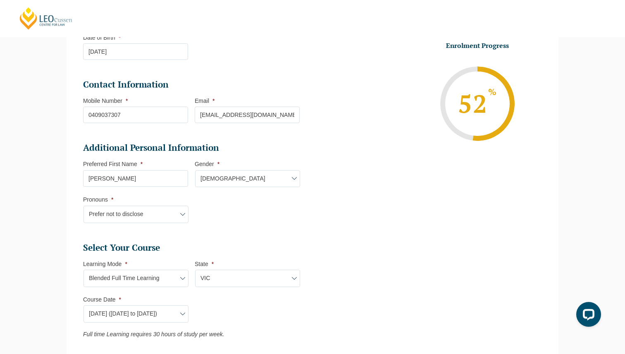
click at [40, 278] on div "Please note that your information is saved on our server as you enter it. Congr…" at bounding box center [312, 218] width 625 height 660
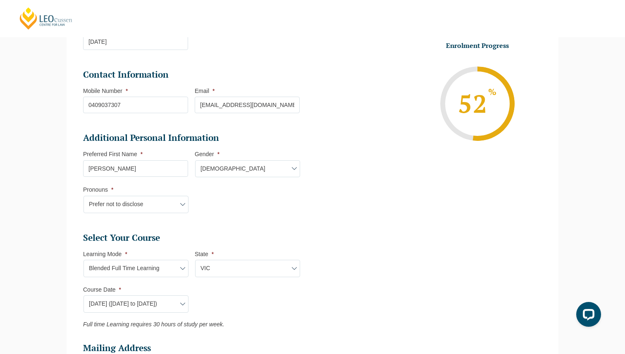
click at [40, 278] on div "Please note that your information is saved on our server as you enter it. Congr…" at bounding box center [312, 208] width 625 height 660
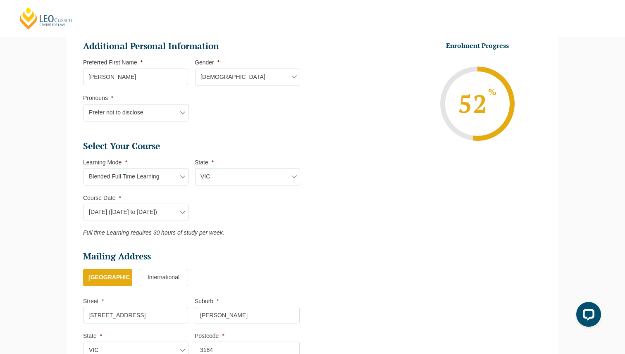
click at [40, 278] on div "Please note that your information is saved on our server as you enter it. Congr…" at bounding box center [312, 116] width 625 height 660
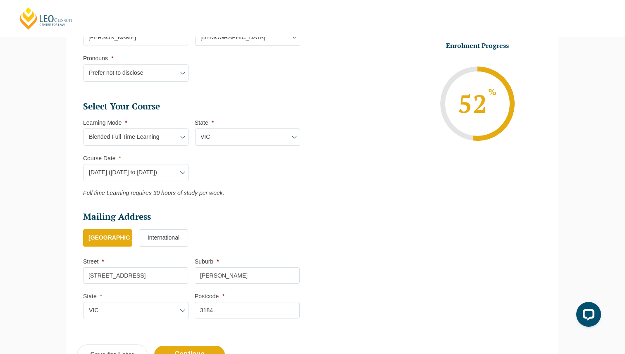
click at [40, 278] on div "Please note that your information is saved on our server as you enter it. Congr…" at bounding box center [312, 77] width 625 height 660
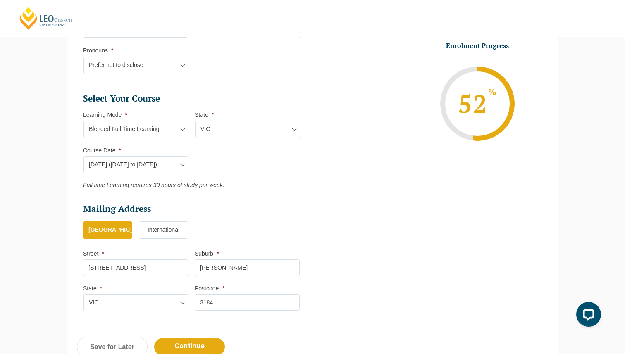
click at [40, 278] on div "Please note that your information is saved on our server as you enter it. Congr…" at bounding box center [312, 69] width 625 height 660
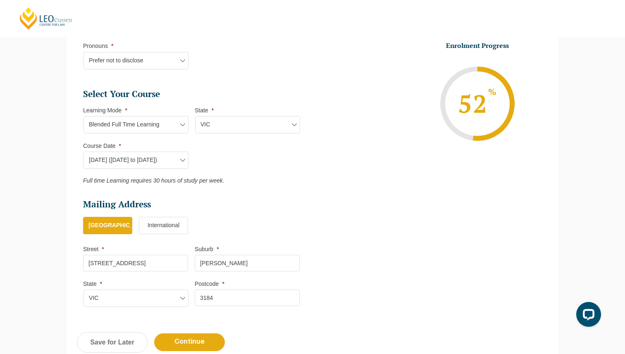
scroll to position [366, 0]
click at [40, 278] on div "Please note that your information is saved on our server as you enter it. Congr…" at bounding box center [312, 64] width 625 height 660
click at [122, 63] on select "Pronouns* She/Her/Hers He/Him/His They/Them/Theirs Other Prefer not to disclose" at bounding box center [135, 60] width 105 height 17
click at [53, 153] on div "Please note that your information is saved on our server as you enter it. Congr…" at bounding box center [312, 64] width 625 height 660
click at [47, 217] on div "Please note that your information is saved on our server as you enter it. Congr…" at bounding box center [312, 64] width 625 height 660
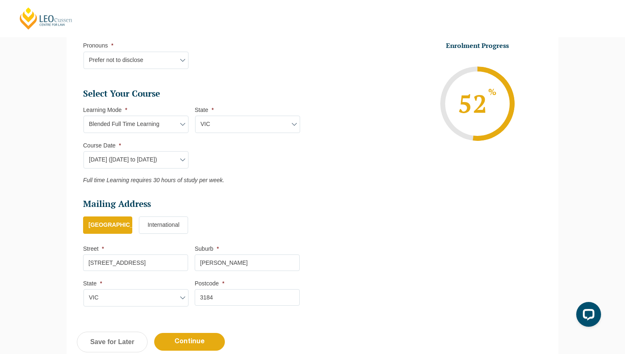
click at [48, 258] on div "Please note that your information is saved on our server as you enter it. Congr…" at bounding box center [312, 64] width 625 height 660
click at [48, 271] on div "Please note that your information is saved on our server as you enter it. Congr…" at bounding box center [312, 64] width 625 height 660
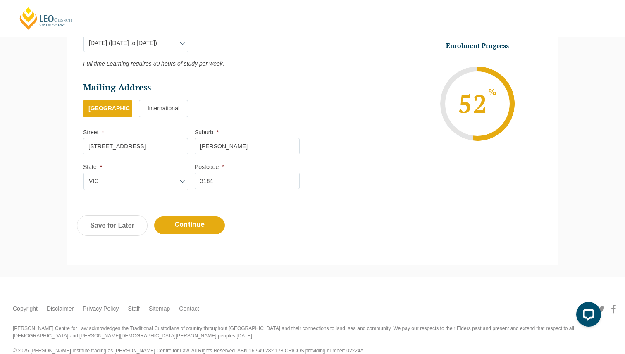
scroll to position [490, 0]
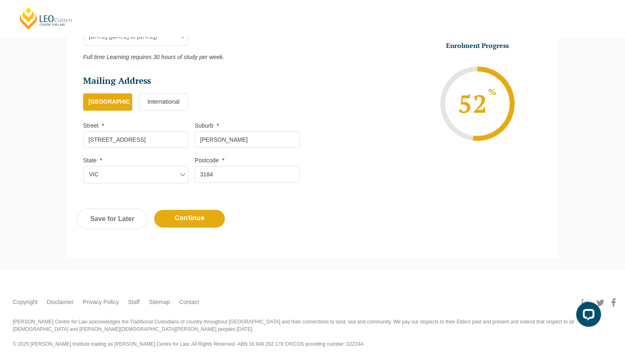
click at [188, 227] on input "Continue" at bounding box center [189, 219] width 71 height 18
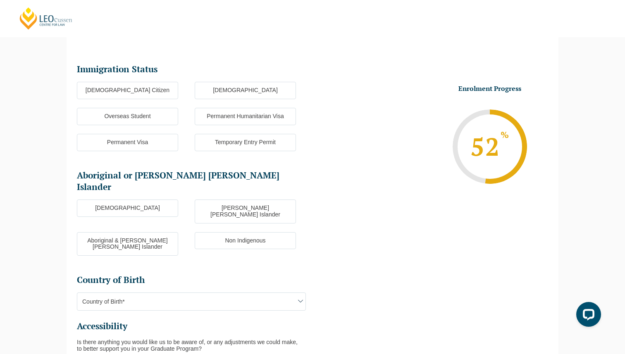
scroll to position [71, 0]
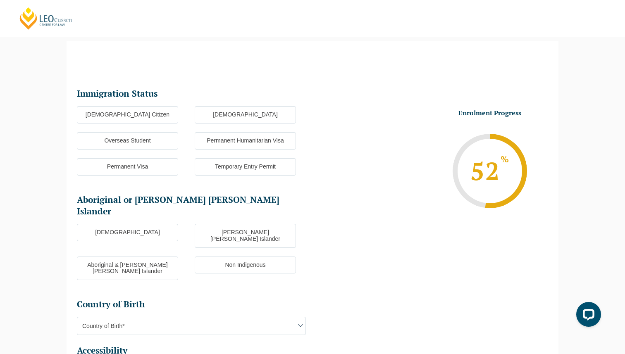
click at [136, 117] on label "[DEMOGRAPHIC_DATA] Citizen" at bounding box center [127, 114] width 101 height 17
click at [0, 0] on input "[DEMOGRAPHIC_DATA] Citizen" at bounding box center [0, 0] width 0 height 0
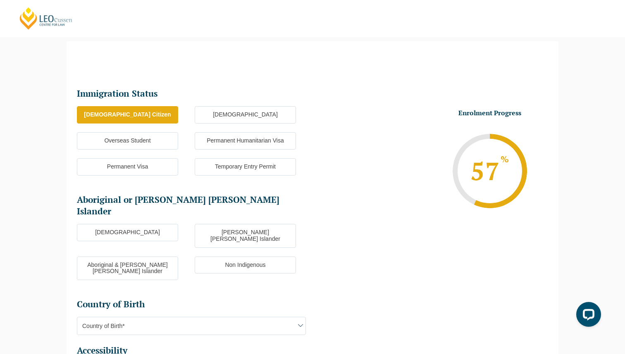
click at [212, 257] on label "Non Indigenous" at bounding box center [245, 265] width 101 height 17
click at [0, 0] on input "Non Indigenous" at bounding box center [0, 0] width 0 height 0
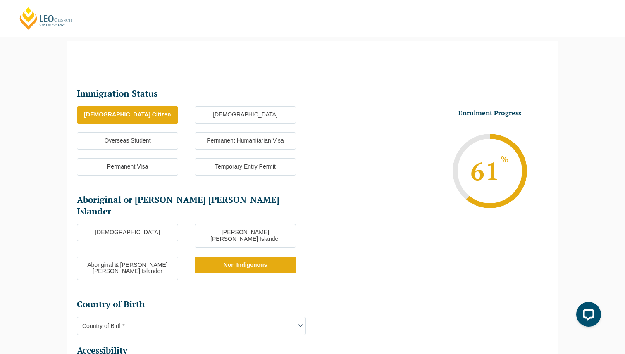
click at [43, 212] on div "Please note that your information is saved on our server as you enter it. Congr…" at bounding box center [312, 261] width 625 height 465
click at [44, 238] on div "Please note that your information is saved on our server as you enter it. Congr…" at bounding box center [312, 261] width 625 height 465
click at [45, 246] on div "Please note that your information is saved on our server as you enter it. Congr…" at bounding box center [312, 261] width 625 height 465
click at [45, 259] on div "Please note that your information is saved on our server as you enter it. Congr…" at bounding box center [312, 261] width 625 height 465
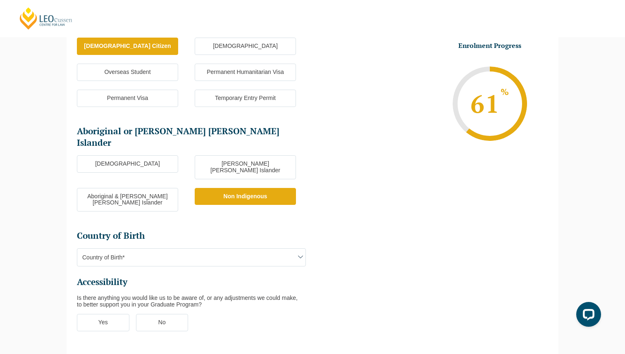
scroll to position [168, 0]
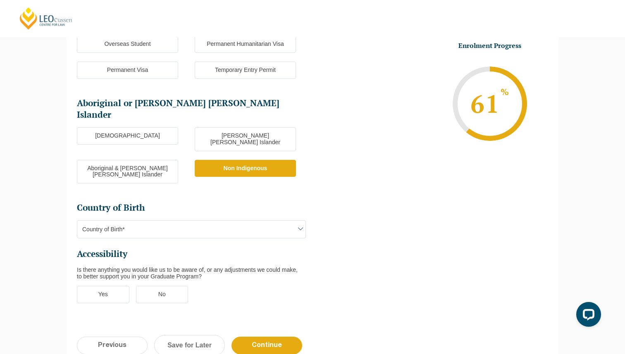
click at [108, 221] on span "Country of Birth*" at bounding box center [191, 229] width 228 height 17
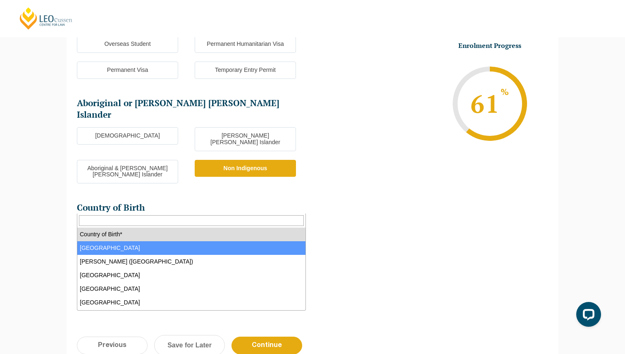
select select "Australia 1101"
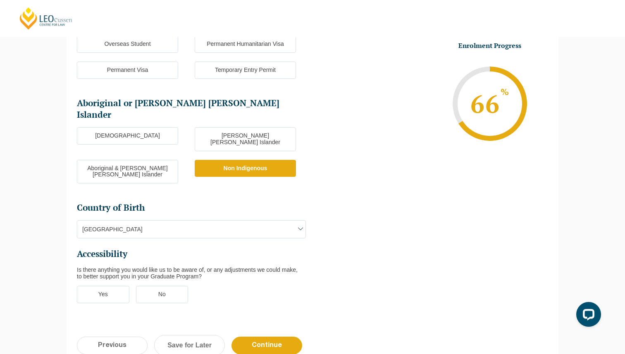
click at [60, 239] on div "Please note that your information is saved on our server as you enter it. Congr…" at bounding box center [312, 164] width 625 height 465
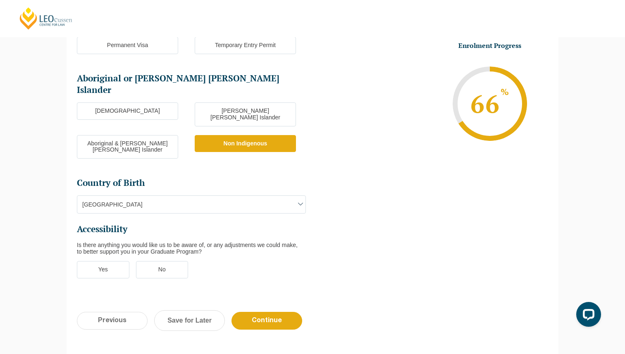
scroll to position [195, 0]
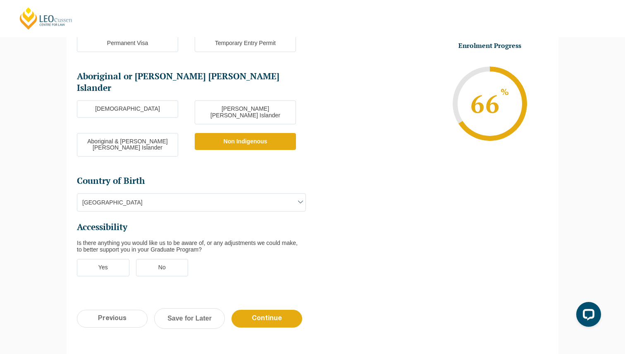
click at [155, 259] on label "No" at bounding box center [162, 267] width 52 height 17
click at [0, 0] on input "No" at bounding box center [0, 0] width 0 height 0
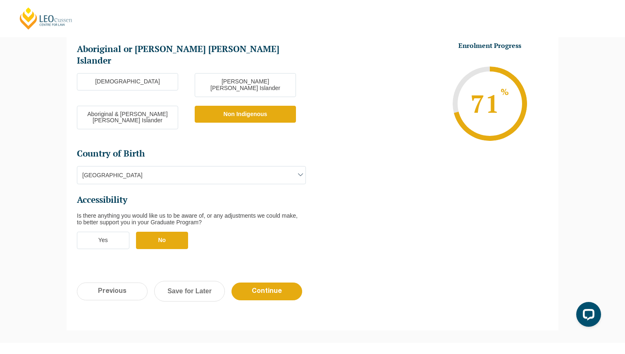
scroll to position [242, 0]
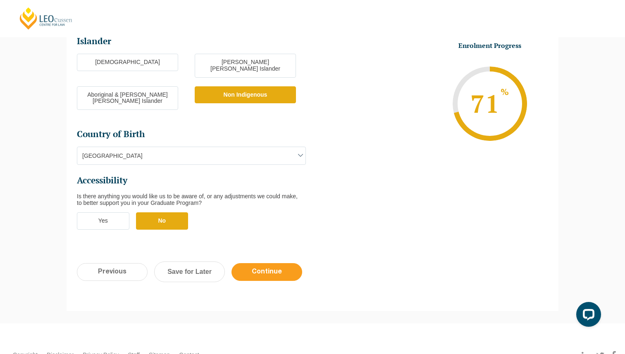
click at [260, 263] on input "Continue" at bounding box center [266, 272] width 71 height 18
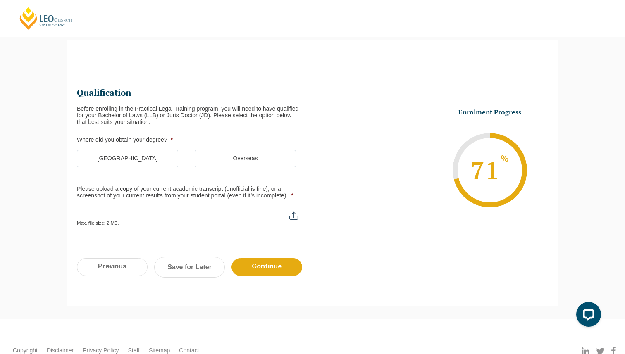
scroll to position [71, 0]
click at [124, 153] on label "[GEOGRAPHIC_DATA]" at bounding box center [127, 159] width 101 height 17
click at [0, 0] on input "[GEOGRAPHIC_DATA]" at bounding box center [0, 0] width 0 height 0
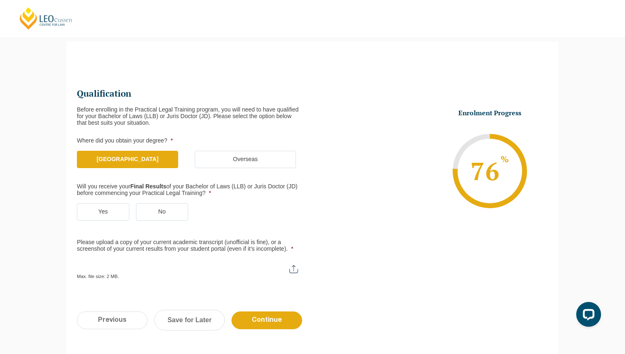
click at [87, 111] on div "Before enrolling in the Practical Legal Training program, you will need to have…" at bounding box center [191, 116] width 229 height 20
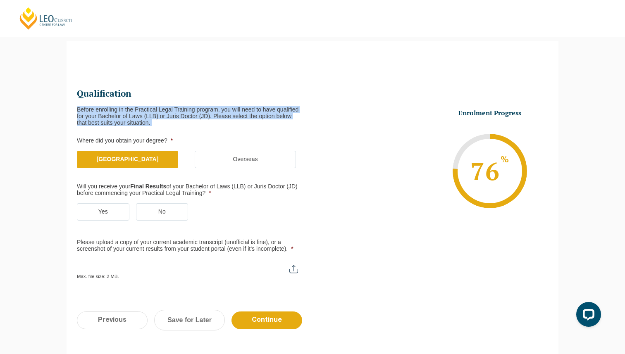
drag, startPoint x: 87, startPoint y: 111, endPoint x: 190, endPoint y: 122, distance: 103.9
click at [190, 122] on div "Before enrolling in the Practical Legal Training program, you will need to have…" at bounding box center [191, 116] width 229 height 20
drag, startPoint x: 190, startPoint y: 122, endPoint x: 157, endPoint y: 122, distance: 32.6
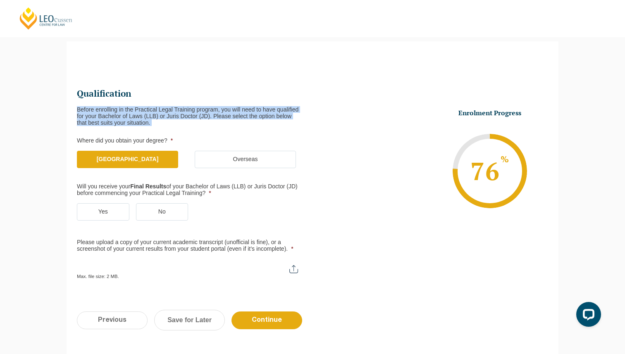
click at [158, 122] on div "Before enrolling in the Practical Legal Training program, you will need to have…" at bounding box center [191, 116] width 229 height 20
click at [157, 122] on div "Before enrolling in the Practical Legal Training program, you will need to have…" at bounding box center [191, 116] width 229 height 20
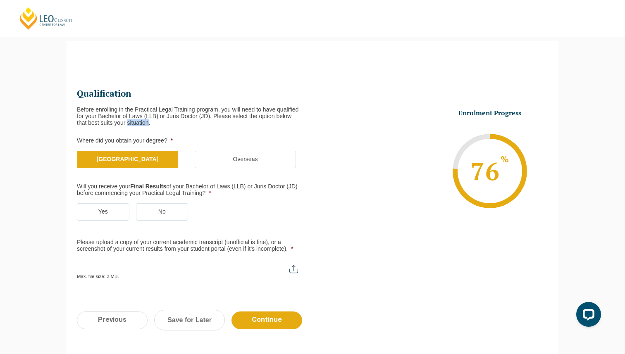
click at [157, 122] on div "Before enrolling in the Practical Legal Training program, you will need to have…" at bounding box center [191, 116] width 229 height 20
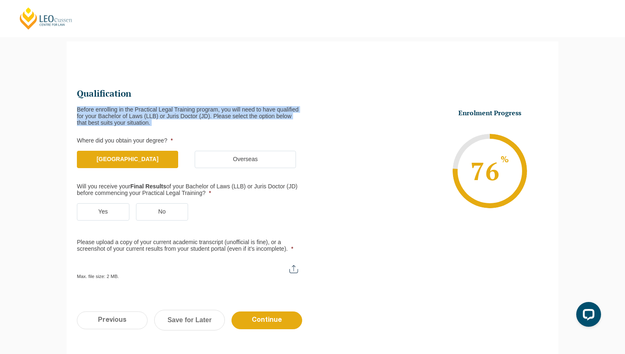
drag, startPoint x: 157, startPoint y: 122, endPoint x: 125, endPoint y: 122, distance: 32.6
click at [125, 122] on div "Before enrolling in the Practical Legal Training program, you will need to have…" at bounding box center [191, 116] width 229 height 20
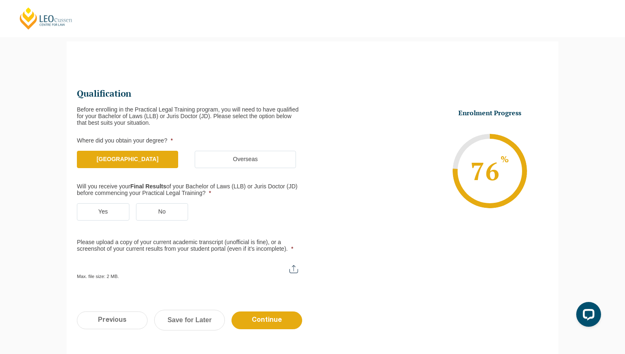
click at [82, 185] on label "Will you receive your Final Results of your Bachelor of Laws (LLB) or Juris Doc…" at bounding box center [188, 189] width 222 height 13
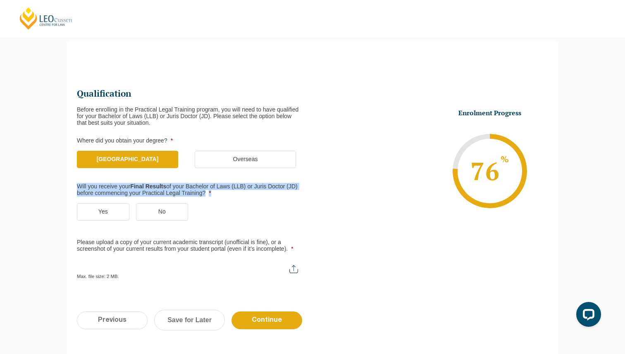
drag, startPoint x: 82, startPoint y: 185, endPoint x: 221, endPoint y: 191, distance: 139.3
click at [221, 191] on label "Will you receive your Final Results of your Bachelor of Laws (LLB) or Juris Doc…" at bounding box center [188, 189] width 222 height 13
click at [211, 191] on span "*" at bounding box center [210, 193] width 2 height 7
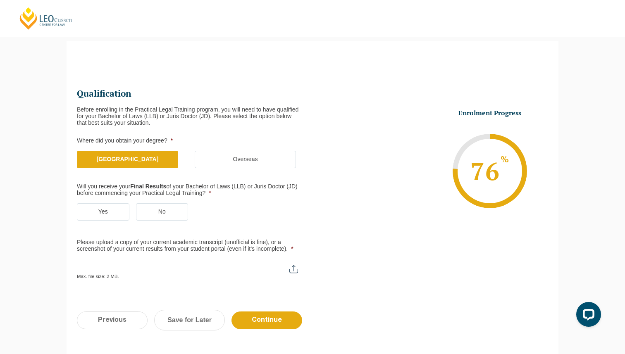
click at [115, 212] on label "Yes" at bounding box center [103, 211] width 52 height 17
click at [0, 0] on input "Yes" at bounding box center [0, 0] width 0 height 0
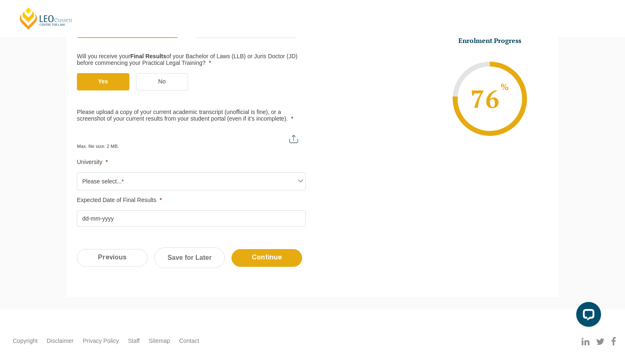
scroll to position [206, 0]
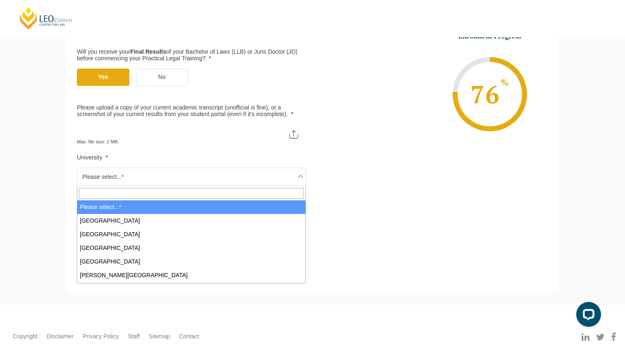
click at [120, 176] on span "Please select...*" at bounding box center [191, 176] width 228 height 17
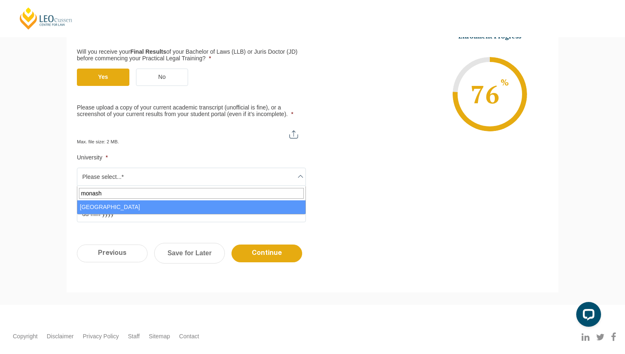
type input "monash"
select select "[GEOGRAPHIC_DATA]"
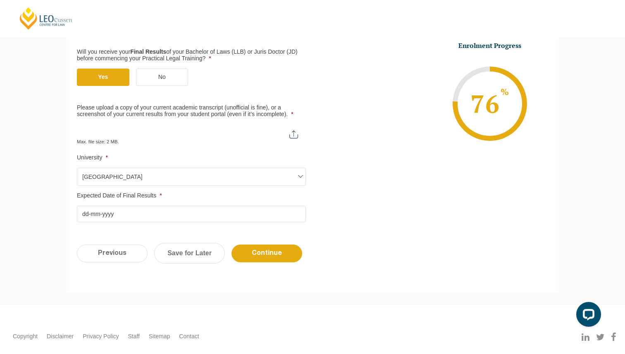
click at [117, 213] on input "Expected Date of Final Results *" at bounding box center [191, 214] width 229 height 17
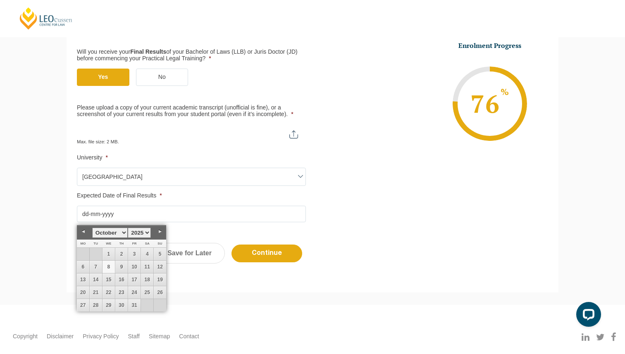
click at [161, 232] on link "Next" at bounding box center [160, 232] width 12 height 12
click at [123, 251] on link "4" at bounding box center [121, 254] width 12 height 12
type input "04-12-2025"
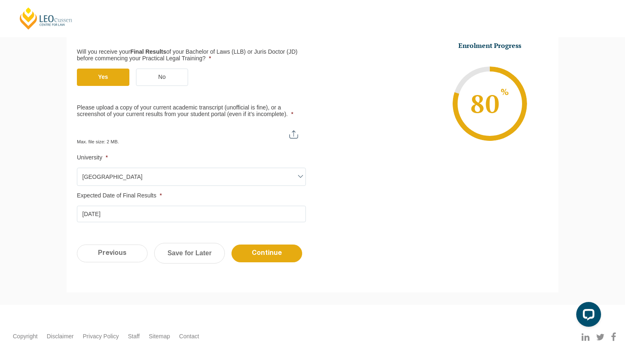
click at [49, 199] on div "Please note that your information is saved on our server as you enter it. Congr…" at bounding box center [312, 99] width 625 height 411
click at [48, 209] on div "Please note that your information is saved on our server as you enter it. Congr…" at bounding box center [312, 99] width 625 height 411
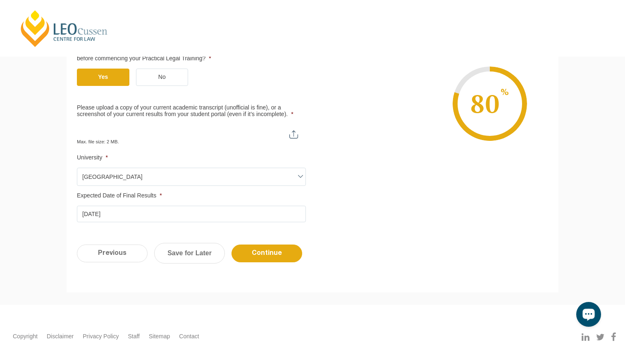
type input "C:\fakepath\Screenshot 2025-10-08 at 7.42.51 pm.png"
click at [52, 150] on div "Please note that your information is saved on our server as you enter it. Congr…" at bounding box center [312, 99] width 625 height 411
click at [52, 172] on div "Please note that your information is saved on our server as you enter it. Congr…" at bounding box center [312, 99] width 625 height 411
click at [53, 185] on div "Please note that your information is saved on our server as you enter it. Congr…" at bounding box center [312, 99] width 625 height 411
click at [199, 128] on input "Please upload a copy of your current academic transcript (unofficial is fine), …" at bounding box center [191, 131] width 229 height 14
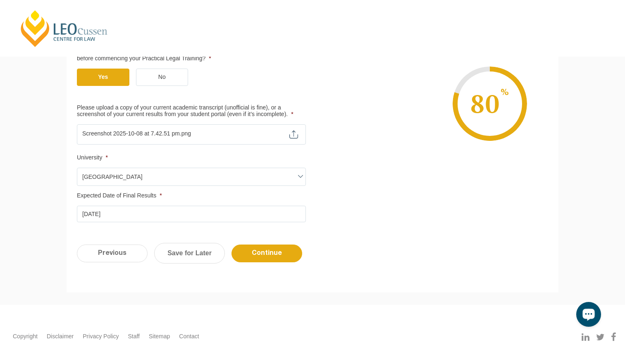
click at [41, 204] on div "Please note that your information is saved on our server as you enter it. Congr…" at bounding box center [312, 99] width 625 height 411
click at [181, 134] on input "Please upload a copy of your current academic transcript (unofficial is fine), …" at bounding box center [191, 131] width 229 height 14
drag, startPoint x: 121, startPoint y: 132, endPoint x: 200, endPoint y: 171, distance: 89.0
click at [200, 171] on ul "Qualification Before enrolling in the Practical Legal Training program, you wil…" at bounding box center [194, 87] width 235 height 269
click at [54, 149] on div "Please note that your information is saved on our server as you enter it. Congr…" at bounding box center [312, 99] width 625 height 411
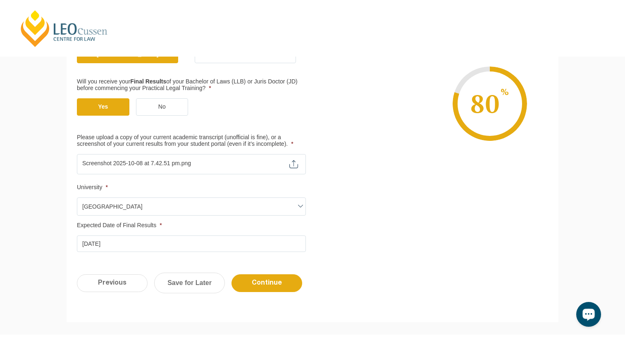
click at [54, 149] on div "Please note that your information is saved on our server as you enter it. Congr…" at bounding box center [312, 129] width 625 height 411
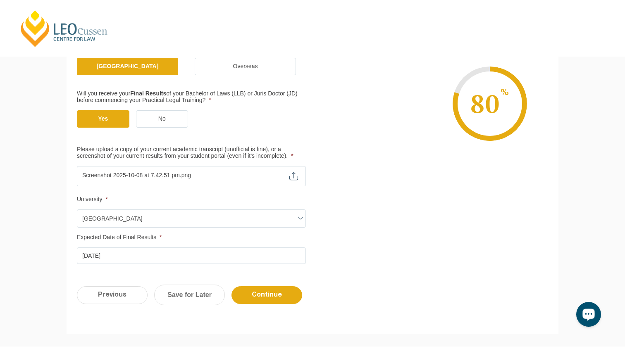
click at [54, 149] on div "Please note that your information is saved on our server as you enter it. Congr…" at bounding box center [312, 141] width 625 height 411
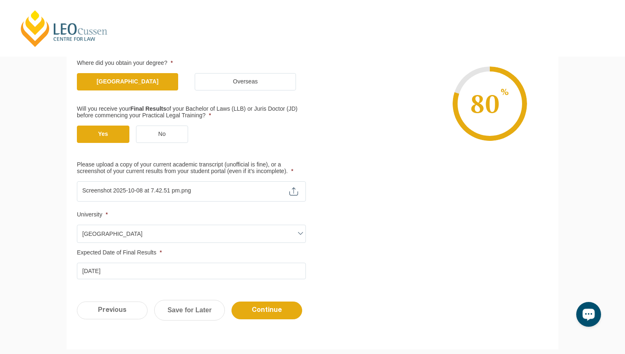
click at [54, 149] on div "Please note that your information is saved on our server as you enter it. Congr…" at bounding box center [312, 156] width 625 height 411
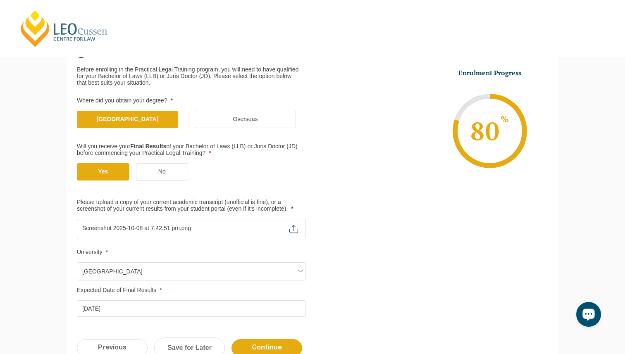
click at [54, 149] on div "Please note that your information is saved on our server as you enter it. Congr…" at bounding box center [312, 194] width 625 height 411
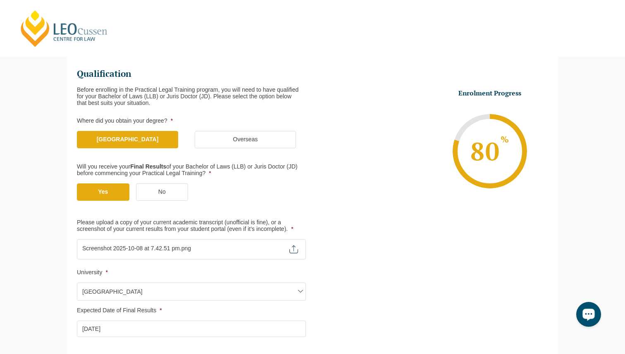
click at [54, 149] on div "Please note that your information is saved on our server as you enter it. Congr…" at bounding box center [312, 214] width 625 height 411
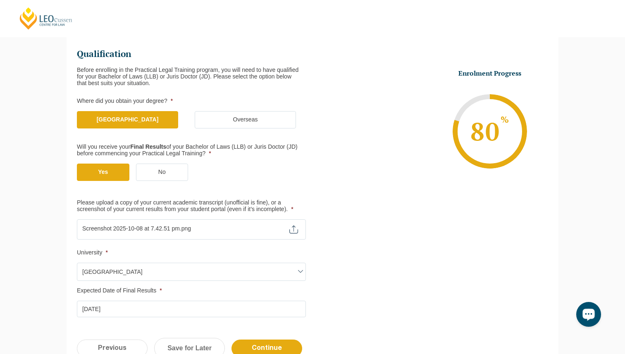
click at [54, 149] on div "Please note that your information is saved on our server as you enter it. Congr…" at bounding box center [312, 194] width 625 height 411
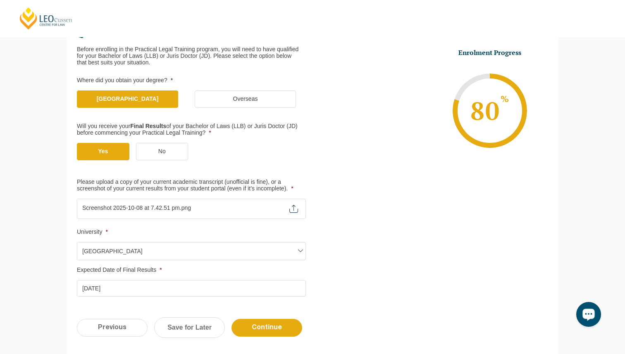
click at [54, 149] on div "Please note that your information is saved on our server as you enter it. Congr…" at bounding box center [312, 174] width 625 height 411
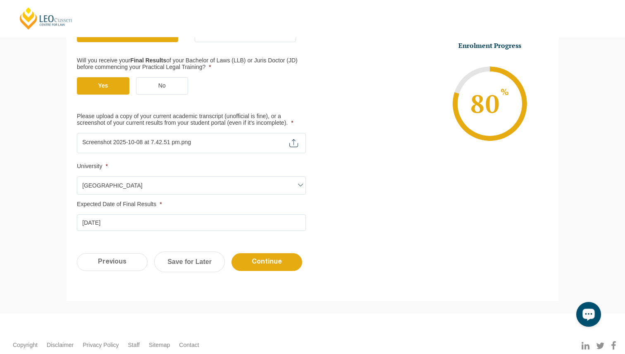
click at [54, 149] on div "Please note that your information is saved on our server as you enter it. Congr…" at bounding box center [312, 108] width 625 height 411
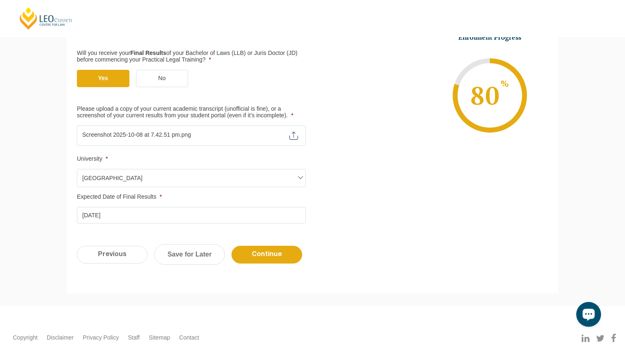
scroll to position [205, 0]
click at [54, 149] on div "Please note that your information is saved on our server as you enter it. Congr…" at bounding box center [312, 100] width 625 height 411
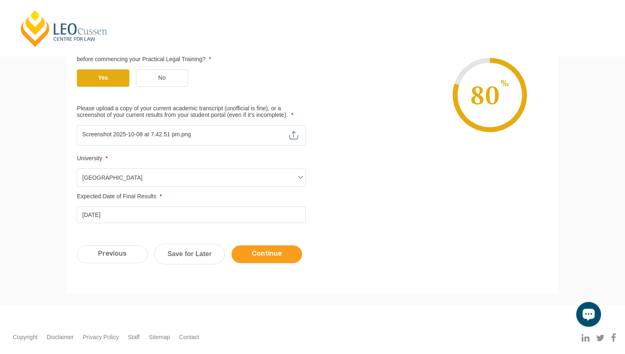
click at [289, 254] on input "Continue" at bounding box center [266, 254] width 71 height 18
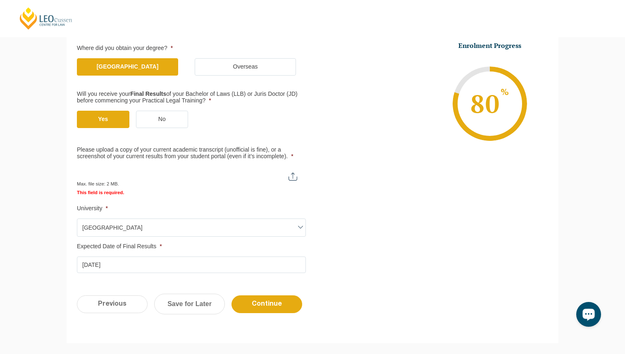
scroll to position [204, 0]
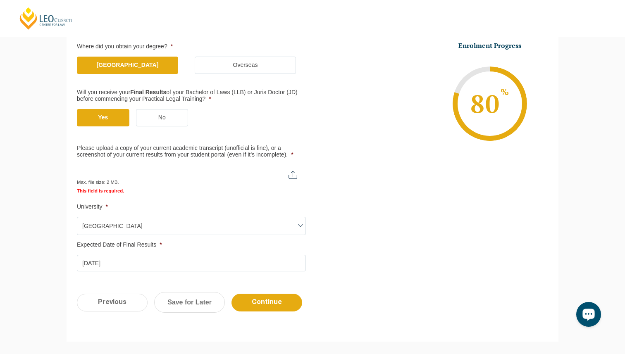
click at [63, 169] on div "Please note that your information is saved on our server as you enter it. Congr…" at bounding box center [312, 125] width 504 height 433
click at [295, 175] on input "Please upload a copy of your current academic transcript (unofficial is fine), …" at bounding box center [191, 172] width 228 height 14
type input "C:\fakepath\Results.png"
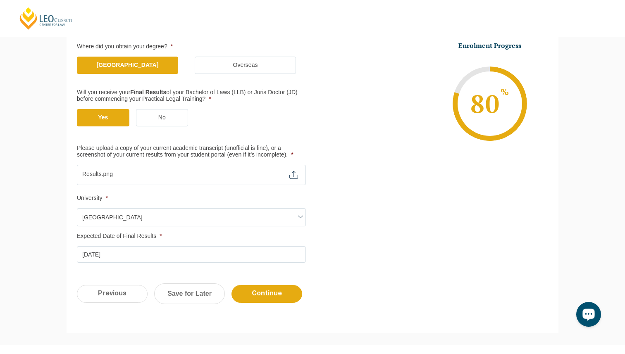
click at [349, 238] on ul "Qualification Before enrolling in the Practical Legal Training program, you wil…" at bounding box center [312, 128] width 471 height 270
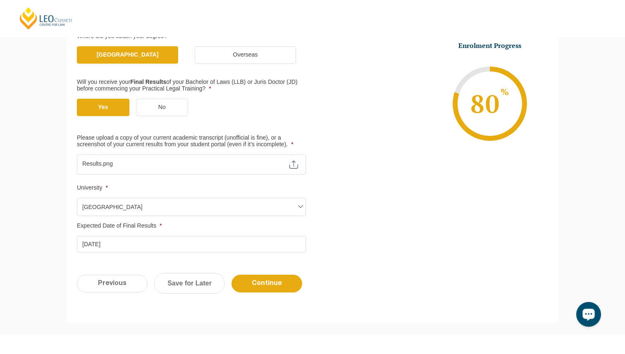
scroll to position [222, 0]
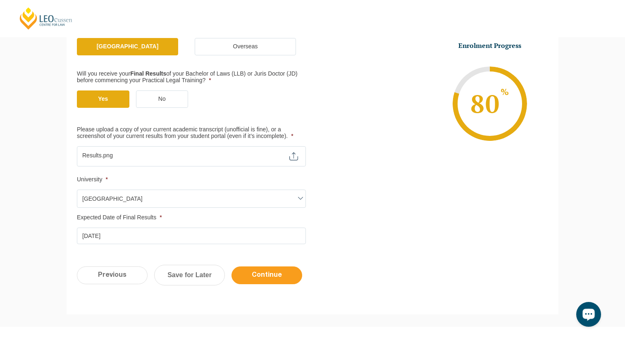
click at [270, 276] on input "Continue" at bounding box center [266, 275] width 71 height 18
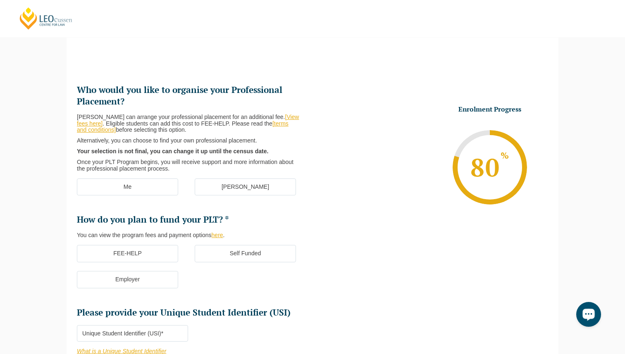
scroll to position [71, 0]
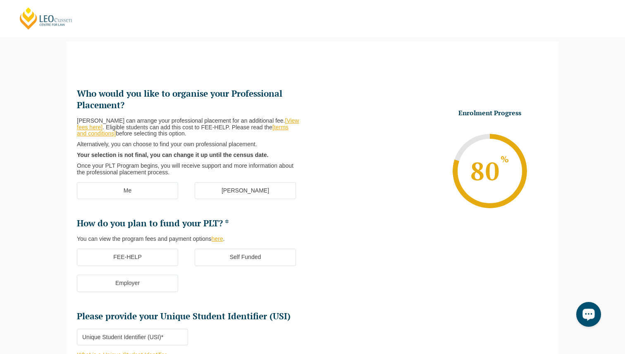
click at [84, 91] on h2 "Who would you like to organise your Professional Placement?" at bounding box center [191, 99] width 229 height 23
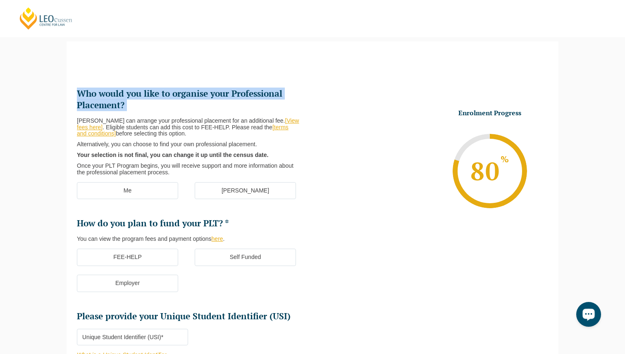
drag, startPoint x: 84, startPoint y: 91, endPoint x: 131, endPoint y: 105, distance: 48.5
click at [131, 105] on h2 "Who would you like to organise your Professional Placement?" at bounding box center [191, 99] width 229 height 23
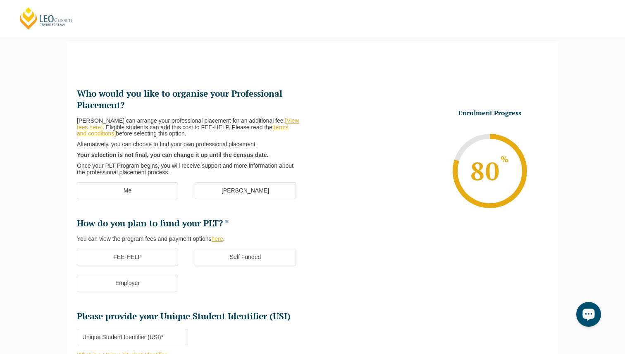
click at [131, 105] on h2 "Who would you like to organise your Professional Placement?" at bounding box center [191, 99] width 229 height 23
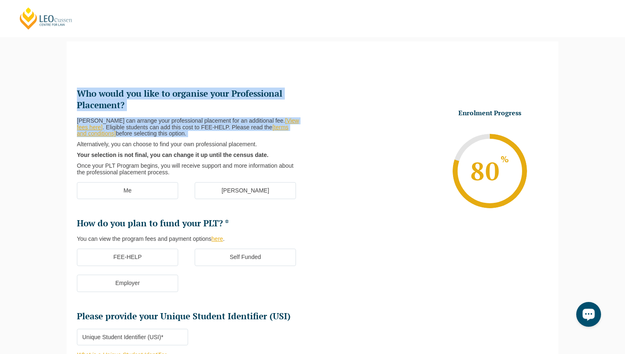
drag, startPoint x: 131, startPoint y: 105, endPoint x: 136, endPoint y: 124, distance: 20.3
click at [136, 124] on li "Who would you like to organise your Professional Placement? Leo Cussen can arra…" at bounding box center [194, 132] width 235 height 88
click at [136, 124] on p "Leo Cussen can arrange your professional placement for an additional fee. [View…" at bounding box center [188, 127] width 222 height 19
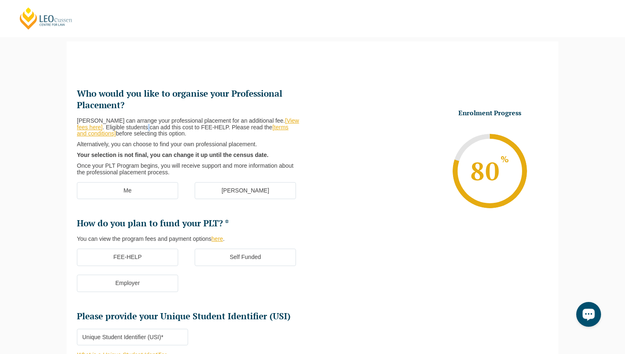
click at [136, 124] on p "Leo Cussen can arrange your professional placement for an additional fee. [View…" at bounding box center [188, 127] width 222 height 19
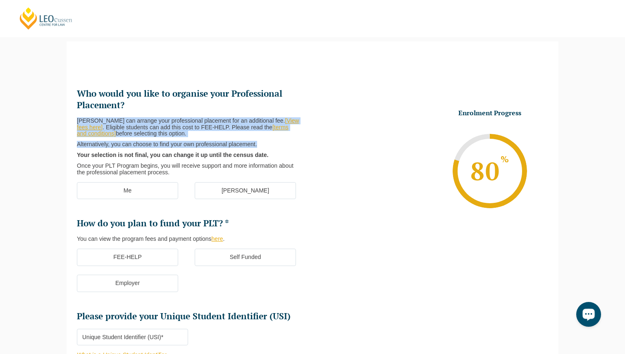
drag, startPoint x: 136, startPoint y: 124, endPoint x: 143, endPoint y: 144, distance: 21.0
click at [143, 144] on div "Leo Cussen can arrange your professional placement for an additional fee. [View…" at bounding box center [191, 147] width 229 height 58
click at [143, 144] on p "Alternatively, you can choose to find your own professional placement." at bounding box center [188, 144] width 222 height 7
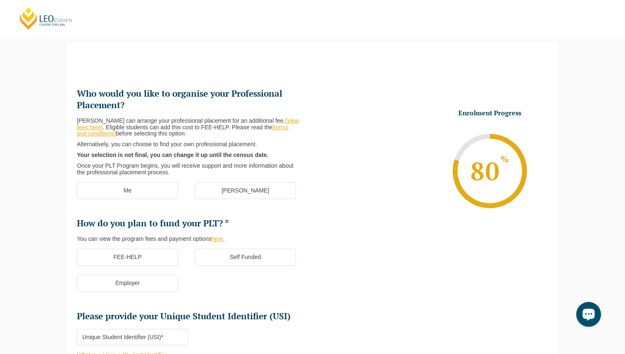
click at [106, 145] on p "Alternatively, you can choose to find your own professional placement." at bounding box center [188, 144] width 222 height 7
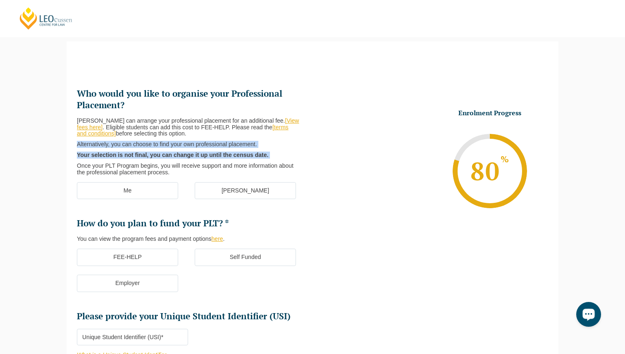
drag, startPoint x: 106, startPoint y: 145, endPoint x: 121, endPoint y: 156, distance: 18.8
click at [121, 156] on div "Leo Cussen can arrange your professional placement for an additional fee. [View…" at bounding box center [191, 147] width 229 height 58
click at [121, 156] on strong "Your selection is not final, you can change it up until the census date." at bounding box center [172, 155] width 191 height 7
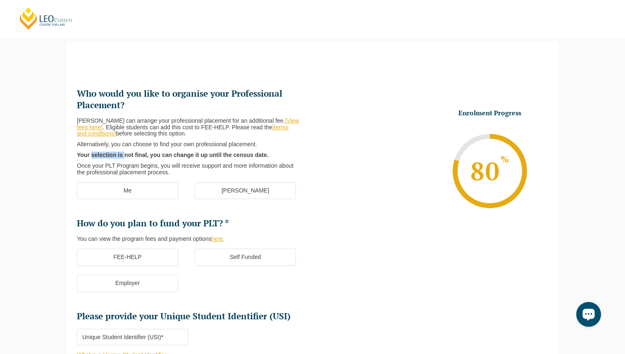
drag, startPoint x: 121, startPoint y: 156, endPoint x: 112, endPoint y: 156, distance: 9.1
click at [112, 156] on strong "Your selection is not final, you can change it up until the census date." at bounding box center [172, 155] width 191 height 7
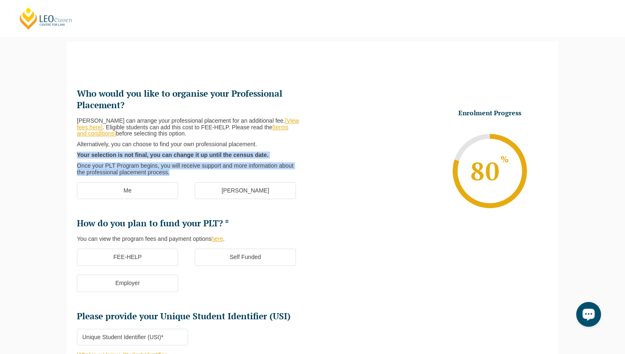
drag, startPoint x: 112, startPoint y: 156, endPoint x: 115, endPoint y: 164, distance: 8.1
click at [115, 164] on div "Leo Cussen can arrange your professional placement for an additional fee. [View…" at bounding box center [191, 147] width 229 height 58
click at [83, 165] on p "Once your PLT Program begins, you will receive support and more information abo…" at bounding box center [188, 169] width 222 height 13
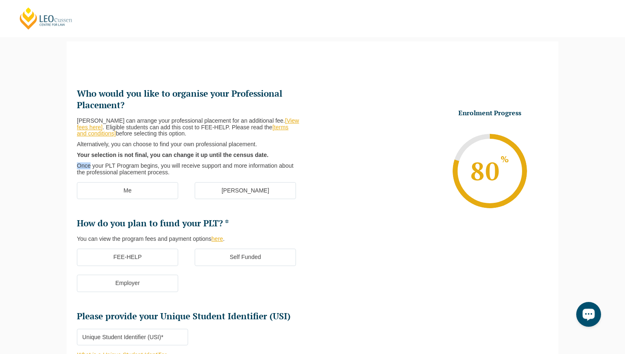
click at [83, 165] on p "Once your PLT Program begins, you will receive support and more information abo…" at bounding box center [188, 169] width 222 height 13
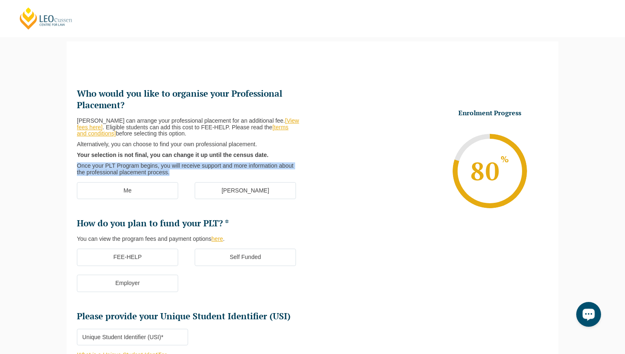
drag, startPoint x: 83, startPoint y: 165, endPoint x: 144, endPoint y: 165, distance: 61.1
click at [144, 165] on p "Once your PLT Program begins, you will receive support and more information abo…" at bounding box center [188, 169] width 222 height 13
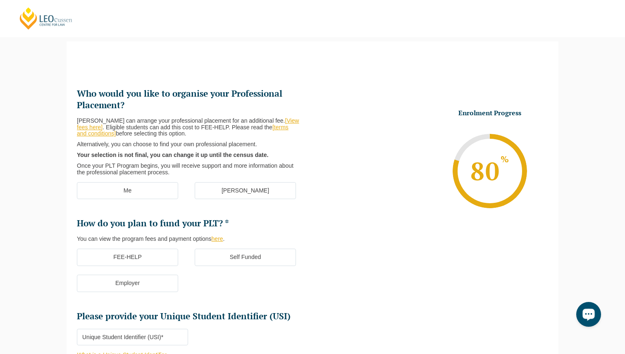
click at [210, 185] on label "[PERSON_NAME]" at bounding box center [245, 190] width 101 height 17
click at [0, 0] on input "[PERSON_NAME]" at bounding box center [0, 0] width 0 height 0
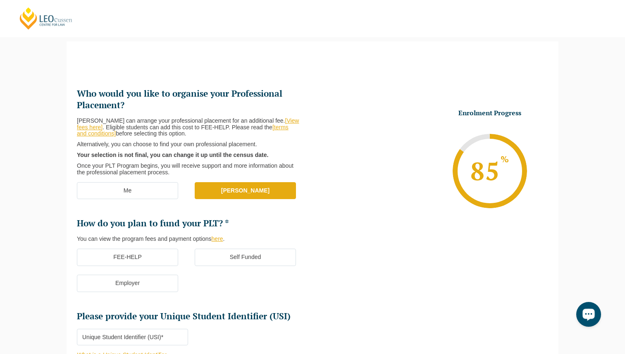
click at [80, 156] on strong "Your selection is not final, you can change it up until the census date." at bounding box center [172, 155] width 191 height 7
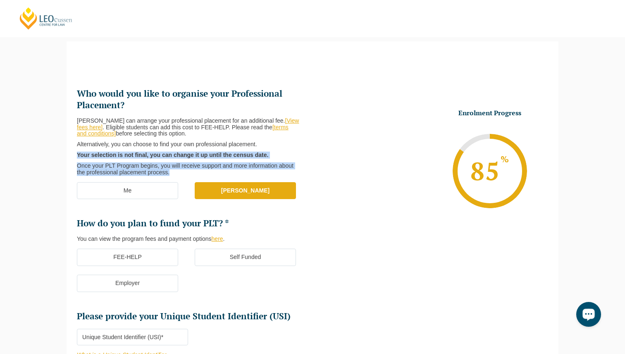
drag, startPoint x: 80, startPoint y: 156, endPoint x: 178, endPoint y: 170, distance: 99.3
click at [178, 170] on div "Leo Cussen can arrange your professional placement for an additional fee. [View…" at bounding box center [191, 147] width 229 height 58
click at [178, 170] on p "Once your PLT Program begins, you will receive support and more information abo…" at bounding box center [188, 169] width 222 height 13
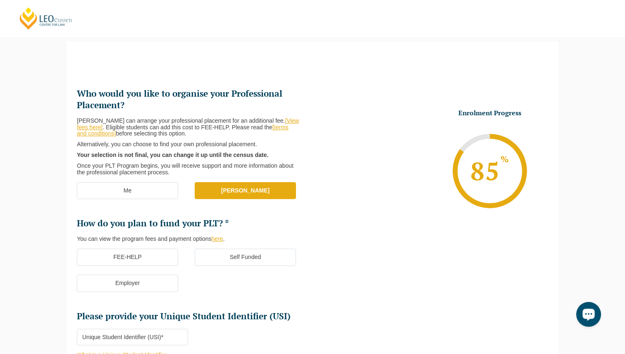
click at [178, 170] on p "Once your PLT Program begins, you will receive support and more information abo…" at bounding box center [188, 169] width 222 height 13
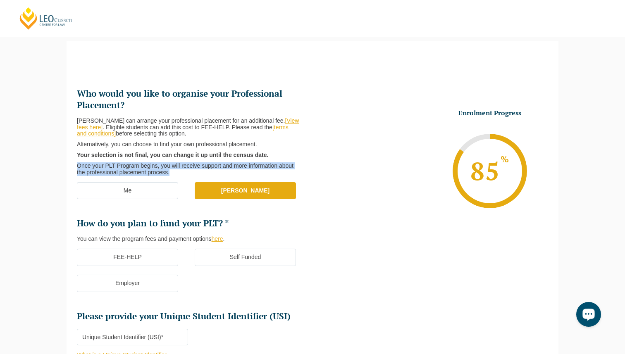
drag, startPoint x: 178, startPoint y: 170, endPoint x: 162, endPoint y: 169, distance: 16.5
click at [162, 169] on p "Once your PLT Program begins, you will receive support and more information abo…" at bounding box center [188, 169] width 222 height 13
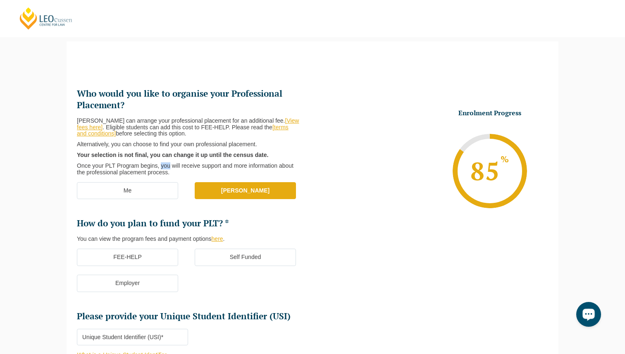
click at [162, 169] on p "Once your PLT Program begins, you will receive support and more information abo…" at bounding box center [188, 169] width 222 height 13
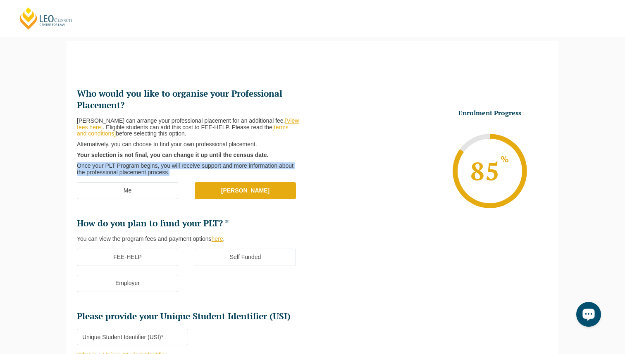
drag, startPoint x: 162, startPoint y: 169, endPoint x: 100, endPoint y: 162, distance: 61.5
click at [100, 163] on p "Once your PLT Program begins, you will receive support and more information abo…" at bounding box center [188, 169] width 222 height 13
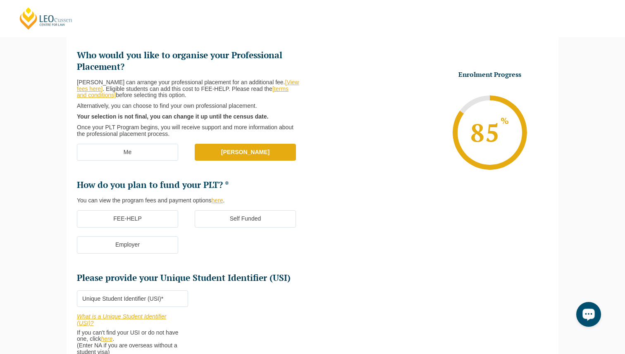
scroll to position [110, 0]
click at [116, 219] on label "FEE-HELP" at bounding box center [127, 218] width 101 height 17
click at [0, 0] on input "FEE-HELP" at bounding box center [0, 0] width 0 height 0
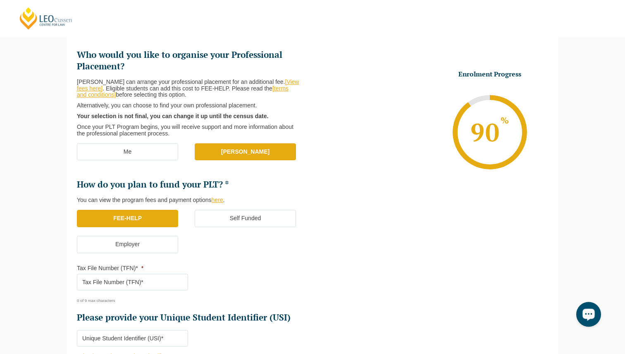
click at [36, 217] on div "Please note that your information is saved on our server as you enter it. Congr…" at bounding box center [312, 238] width 625 height 497
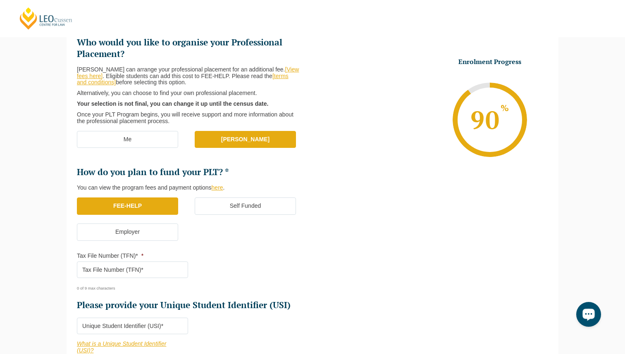
click at [36, 217] on div "Please note that your information is saved on our server as you enter it. Congr…" at bounding box center [312, 226] width 625 height 497
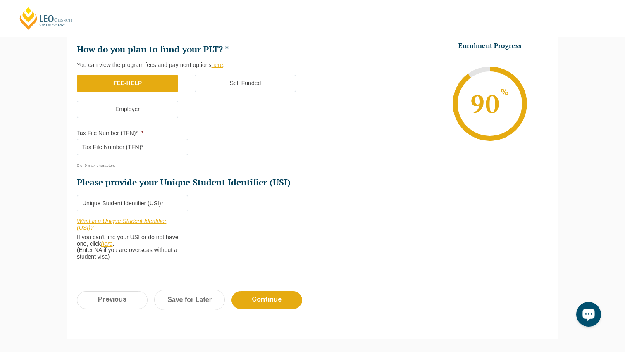
click at [36, 217] on div "Please note that your information is saved on our server as you enter it. Congr…" at bounding box center [312, 103] width 625 height 497
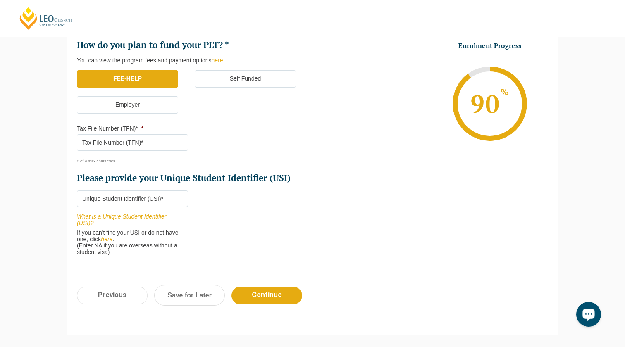
click at [36, 217] on div "Please note that your information is saved on our server as you enter it. Congr…" at bounding box center [312, 98] width 625 height 497
click at [128, 142] on input "Tax File Number (TFN)* *" at bounding box center [132, 142] width 111 height 17
click at [146, 143] on input "574" at bounding box center [132, 142] width 111 height 17
type input "574313819"
click at [18, 165] on div "Please note that your information is saved on our server as you enter it. Congr…" at bounding box center [312, 98] width 625 height 497
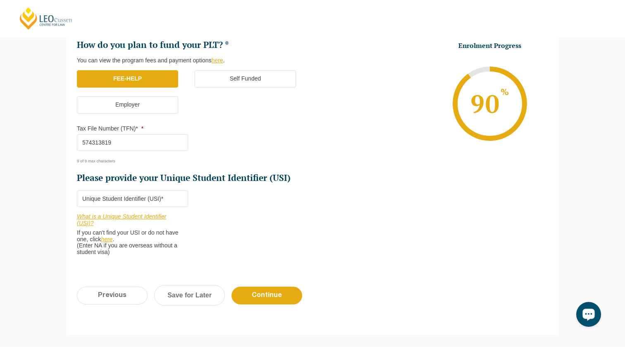
click at [46, 240] on div "Please note that your information is saved on our server as you enter it. Congr…" at bounding box center [312, 98] width 625 height 497
click at [109, 203] on input "Please provide your Unique Student Identifier (USI) *" at bounding box center [132, 198] width 111 height 17
click at [59, 202] on div "Please note that your information is saved on our server as you enter it. Congr…" at bounding box center [312, 98] width 625 height 497
click at [131, 199] on input "Please provide your Unique Student Identifier (USI) *" at bounding box center [132, 198] width 111 height 17
click at [30, 202] on div "Please note that your information is saved on our server as you enter it. Congr…" at bounding box center [312, 98] width 625 height 497
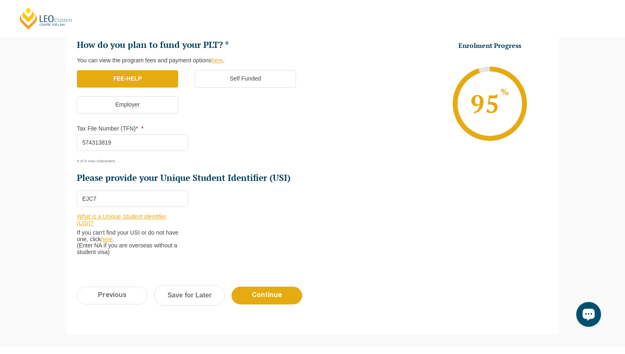
click at [152, 204] on input "EJC7" at bounding box center [132, 198] width 111 height 17
type input "EJC7BUV96F"
click at [62, 205] on div "Please note that your information is saved on our server as you enter it. Congr…" at bounding box center [312, 99] width 504 height 472
click at [43, 233] on div "Please note that your information is saved on our server as you enter it. Congr…" at bounding box center [312, 98] width 625 height 497
click at [250, 295] on input "Continue" at bounding box center [266, 296] width 71 height 18
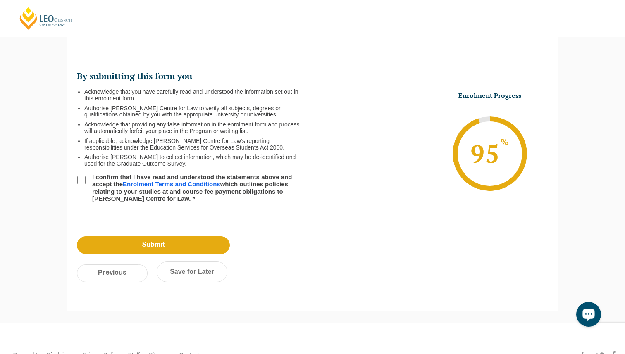
scroll to position [71, 0]
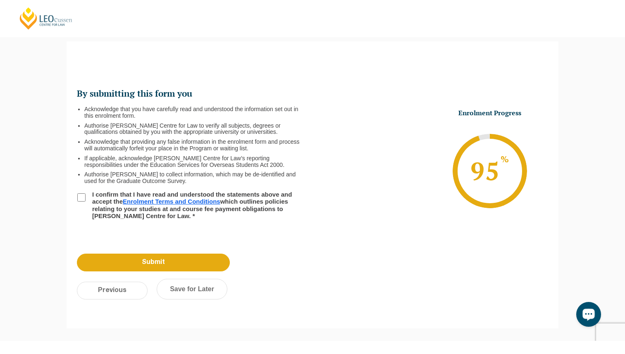
click at [82, 197] on input "I confirm that I have read and understood the statements above and accept the E…" at bounding box center [81, 197] width 8 height 8
checkbox input "true"
click at [54, 197] on div "Please note that your information is saved on our server as you enter it. Congr…" at bounding box center [312, 185] width 625 height 312
click at [31, 230] on div "Please note that your information is saved on our server as you enter it. Congr…" at bounding box center [312, 185] width 625 height 312
click at [33, 233] on div "Please note that your information is saved on our server as you enter it. Congr…" at bounding box center [312, 185] width 625 height 312
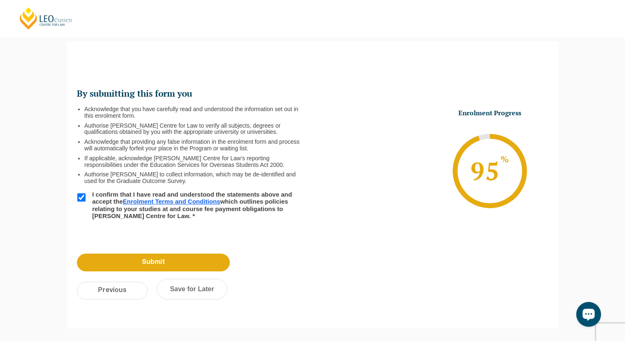
click at [38, 223] on div "Please note that your information is saved on our server as you enter it. Congr…" at bounding box center [312, 185] width 625 height 312
click at [38, 217] on div "Please note that your information is saved on our server as you enter it. Congr…" at bounding box center [312, 185] width 625 height 312
click at [42, 211] on div "Please note that your information is saved on our server as you enter it. Congr…" at bounding box center [312, 185] width 625 height 312
click at [74, 236] on div "By submitting this form you Acknowledge that you have carefully read and unders…" at bounding box center [313, 150] width 492 height 192
click at [55, 239] on div "Please note that your information is saved on our server as you enter it. Congr…" at bounding box center [312, 185] width 625 height 312
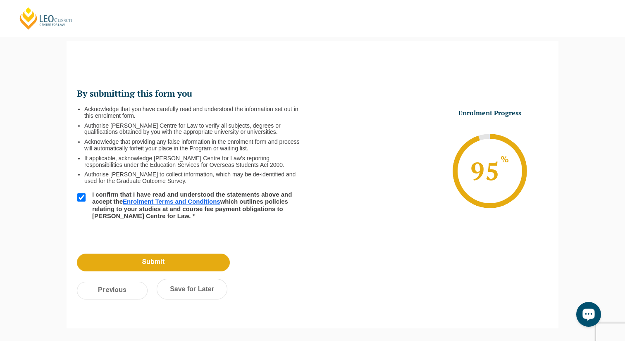
click at [52, 258] on div "Please note that your information is saved on our server as you enter it. Congr…" at bounding box center [312, 185] width 625 height 312
click at [62, 279] on div "Please note that your information is saved on our server as you enter it. Congr…" at bounding box center [312, 184] width 504 height 287
click at [62, 292] on div "Please note that your information is saved on our server as you enter it. Congr…" at bounding box center [312, 184] width 504 height 287
click at [59, 303] on div "Please note that your information is saved on our server as you enter it. Congr…" at bounding box center [312, 185] width 625 height 312
click at [56, 288] on div "Please note that your information is saved on our server as you enter it. Congr…" at bounding box center [312, 185] width 625 height 312
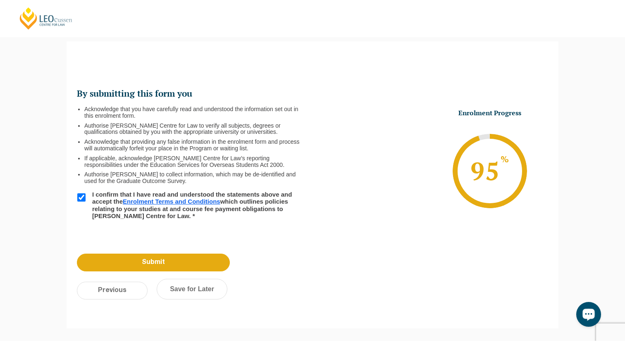
click at [56, 288] on div "Please note that your information is saved on our server as you enter it. Congr…" at bounding box center [312, 185] width 625 height 312
click at [152, 257] on input "Submit" at bounding box center [153, 263] width 153 height 18
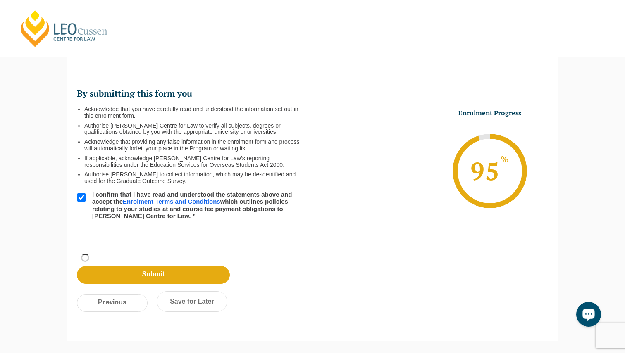
click at [38, 209] on div "Please note that your information is saved on our server as you enter it. Congr…" at bounding box center [312, 191] width 625 height 324
click at [41, 279] on div "Please note that your information is saved on our server as you enter it. Congr…" at bounding box center [312, 191] width 625 height 324
click at [41, 276] on div "Please note that your information is saved on our server as you enter it. Congr…" at bounding box center [312, 191] width 625 height 324
click at [41, 275] on div "Please note that your information is saved on our server as you enter it. Congr…" at bounding box center [312, 191] width 625 height 324
click at [42, 276] on div "Please note that your information is saved on our server as you enter it. Congr…" at bounding box center [312, 191] width 625 height 324
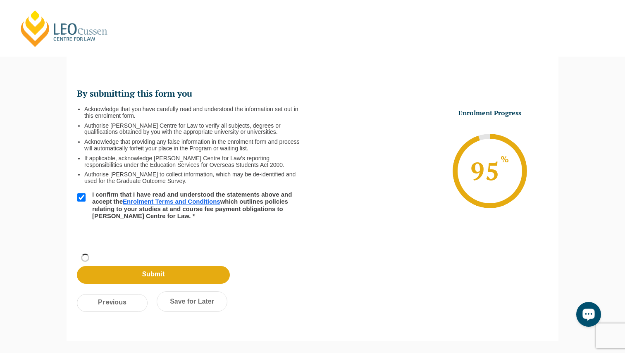
click at [41, 276] on div "Please note that your information is saved on our server as you enter it. Congr…" at bounding box center [312, 191] width 625 height 324
click at [149, 278] on input "Submit" at bounding box center [153, 275] width 153 height 18
click at [126, 271] on input "Submit" at bounding box center [153, 275] width 153 height 18
click at [113, 271] on input "Submit" at bounding box center [153, 275] width 153 height 18
click at [175, 270] on input "Submit" at bounding box center [153, 275] width 153 height 18
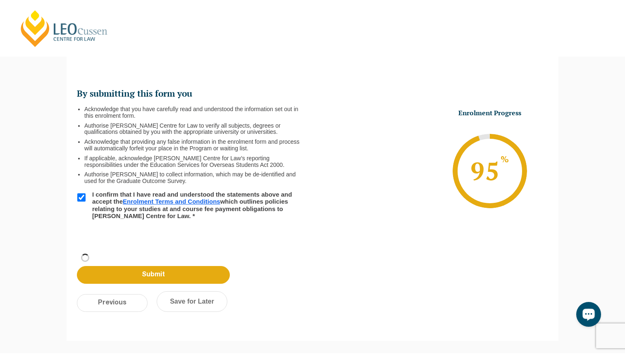
click at [144, 263] on div "Previous Submit Save for Later" at bounding box center [156, 286] width 178 height 83
click at [149, 273] on input "Submit" at bounding box center [153, 275] width 153 height 18
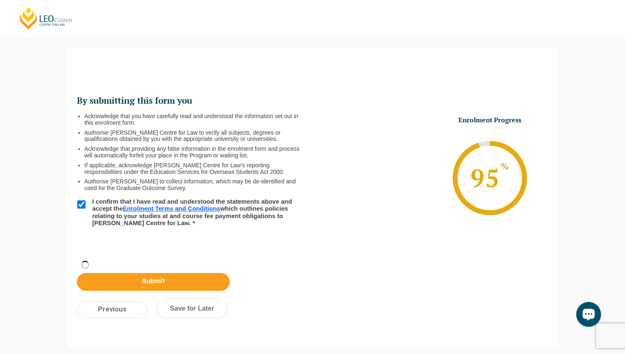
scroll to position [64, 0]
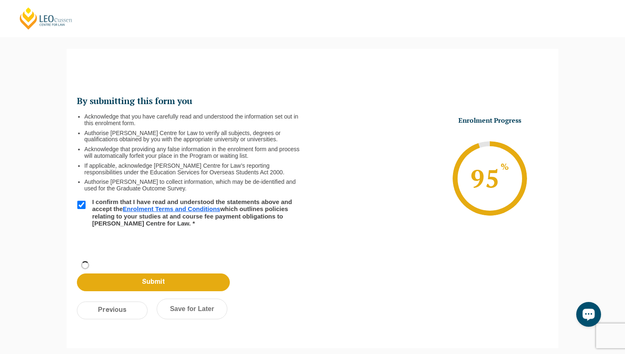
click at [119, 135] on li "Authorise [PERSON_NAME] Centre for Law to verify all subjects, degrees or quali…" at bounding box center [194, 136] width 221 height 13
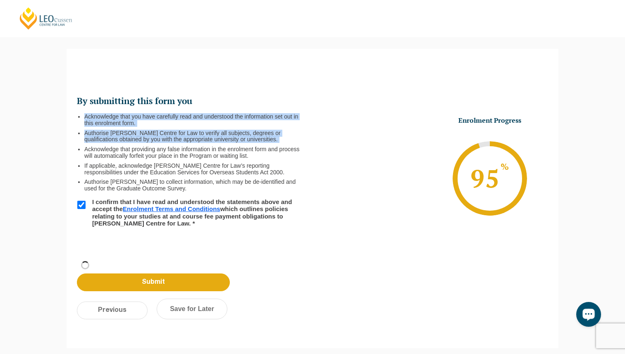
drag, startPoint x: 119, startPoint y: 135, endPoint x: 110, endPoint y: 124, distance: 14.1
click at [110, 124] on ul "Acknowledge that you have carefully read and understood the information set out…" at bounding box center [194, 153] width 221 height 78
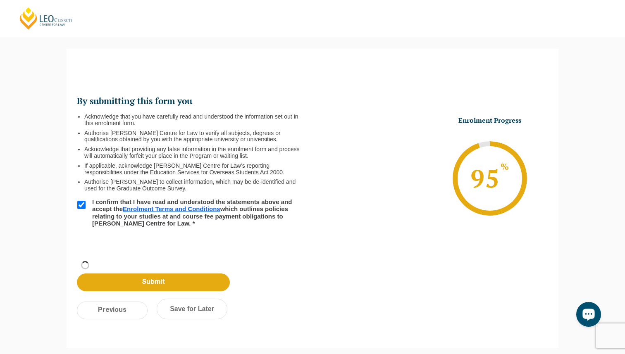
click at [109, 122] on li "Acknowledge that you have carefully read and understood the information set out…" at bounding box center [194, 120] width 221 height 13
drag, startPoint x: 109, startPoint y: 122, endPoint x: 107, endPoint y: 117, distance: 5.6
click at [107, 117] on li "Acknowledge that you have carefully read and understood the information set out…" at bounding box center [194, 120] width 221 height 13
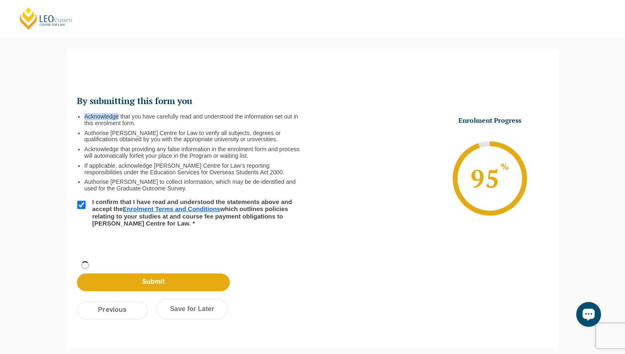
click at [107, 117] on li "Acknowledge that you have carefully read and understood the information set out…" at bounding box center [194, 120] width 221 height 13
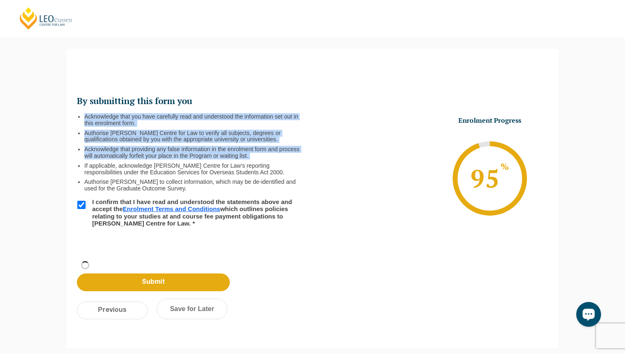
drag, startPoint x: 107, startPoint y: 117, endPoint x: 117, endPoint y: 152, distance: 36.6
click at [117, 152] on ul "Acknowledge that you have carefully read and understood the information set out…" at bounding box center [194, 153] width 221 height 78
click at [117, 152] on li "Acknowledge that providing any false information in the enrolment form and proc…" at bounding box center [194, 152] width 221 height 13
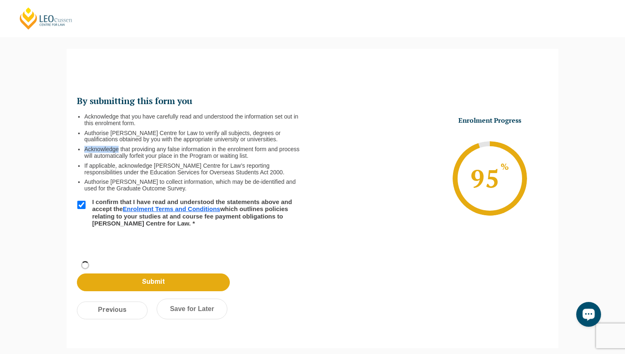
click at [117, 152] on li "Acknowledge that providing any false information in the enrolment form and proc…" at bounding box center [194, 152] width 221 height 13
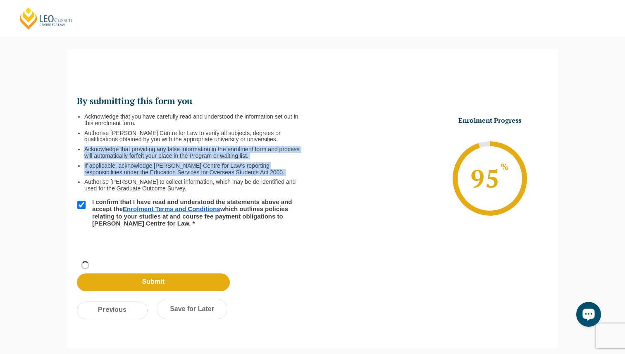
drag, startPoint x: 117, startPoint y: 152, endPoint x: 126, endPoint y: 172, distance: 21.8
click at [126, 172] on ul "Acknowledge that you have carefully read and understood the information set out…" at bounding box center [194, 153] width 221 height 78
click at [126, 172] on li "If applicable, acknowledge [PERSON_NAME] Centre for Law’s reporting responsibil…" at bounding box center [194, 169] width 221 height 13
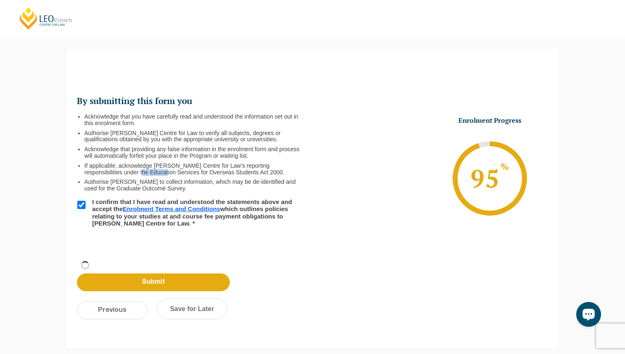
click at [126, 172] on li "If applicable, acknowledge [PERSON_NAME] Centre for Law’s reporting responsibil…" at bounding box center [194, 169] width 221 height 13
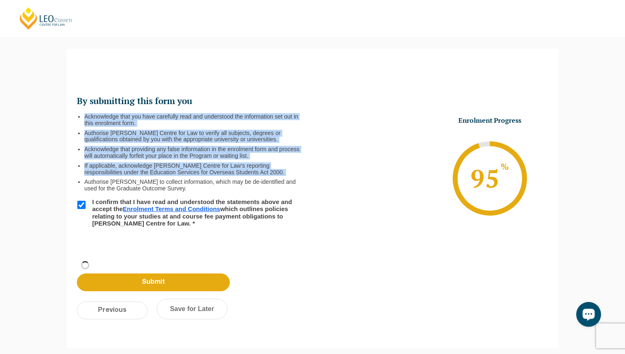
drag, startPoint x: 126, startPoint y: 172, endPoint x: 132, endPoint y: 111, distance: 61.0
click at [132, 111] on ul "By submitting this form you Acknowledge that you have carefully read and unders…" at bounding box center [194, 160] width 235 height 131
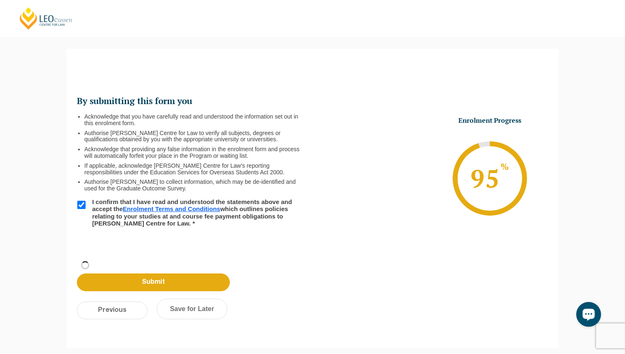
click at [126, 105] on h2 "By submitting this form you" at bounding box center [191, 101] width 229 height 12
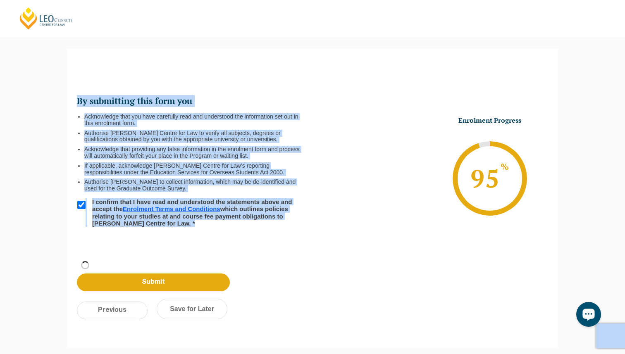
drag, startPoint x: 126, startPoint y: 105, endPoint x: 244, endPoint y: 216, distance: 162.2
click at [244, 216] on ul "By submitting this form you Acknowledge that you have carefully read and unders…" at bounding box center [194, 160] width 235 height 131
click at [190, 183] on li "Authorise [PERSON_NAME] to collect information, which may be de-identified and …" at bounding box center [194, 185] width 221 height 13
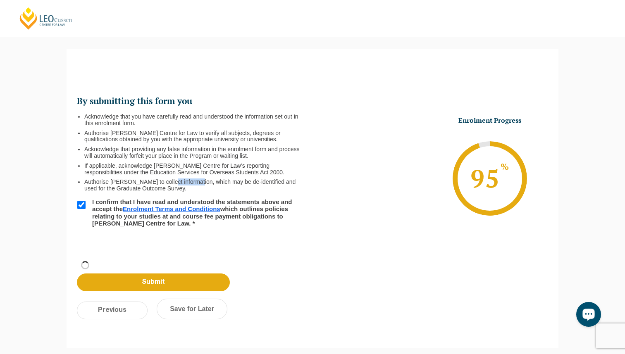
click at [190, 183] on li "Authorise [PERSON_NAME] to collect information, which may be de-identified and …" at bounding box center [194, 185] width 221 height 13
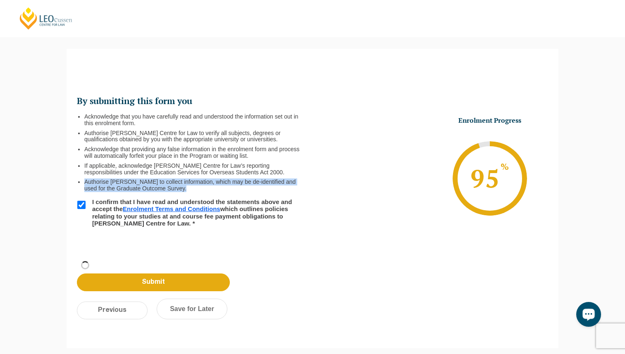
drag, startPoint x: 190, startPoint y: 183, endPoint x: 104, endPoint y: 182, distance: 86.8
click at [104, 182] on li "Authorise [PERSON_NAME] to collect information, which may be de-identified and …" at bounding box center [194, 185] width 221 height 13
click at [93, 183] on li "Authorise [PERSON_NAME] to collect information, which may be de-identified and …" at bounding box center [194, 185] width 221 height 13
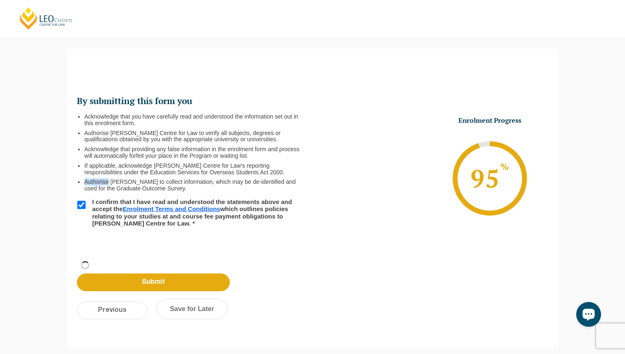
click at [93, 183] on li "Authorise [PERSON_NAME] to collect information, which may be de-identified and …" at bounding box center [194, 185] width 221 height 13
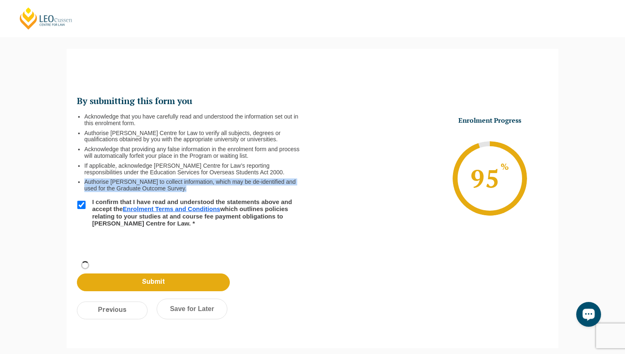
drag, startPoint x: 93, startPoint y: 183, endPoint x: 89, endPoint y: 190, distance: 7.8
click at [89, 190] on li "Authorise [PERSON_NAME] to collect information, which may be de-identified and …" at bounding box center [194, 185] width 221 height 13
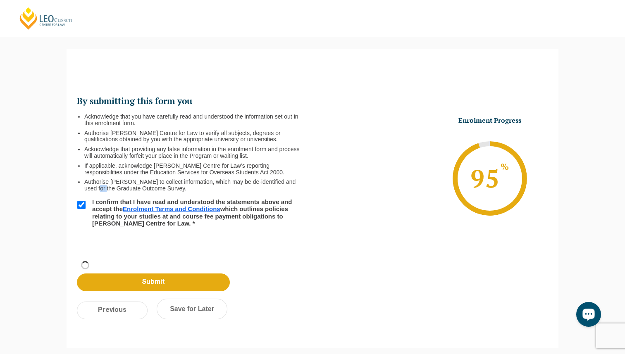
click at [89, 190] on li "Authorise [PERSON_NAME] to collect information, which may be de-identified and …" at bounding box center [194, 185] width 221 height 13
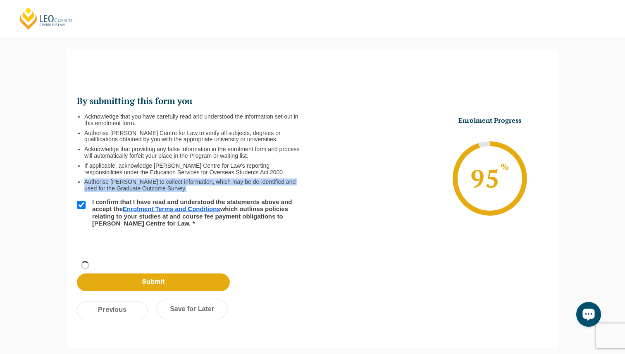
drag, startPoint x: 89, startPoint y: 190, endPoint x: 131, endPoint y: 184, distance: 42.5
click at [132, 184] on li "Authorise [PERSON_NAME] to collect information, which may be de-identified and …" at bounding box center [194, 185] width 221 height 13
click at [131, 184] on li "Authorise [PERSON_NAME] to collect information, which may be de-identified and …" at bounding box center [194, 185] width 221 height 13
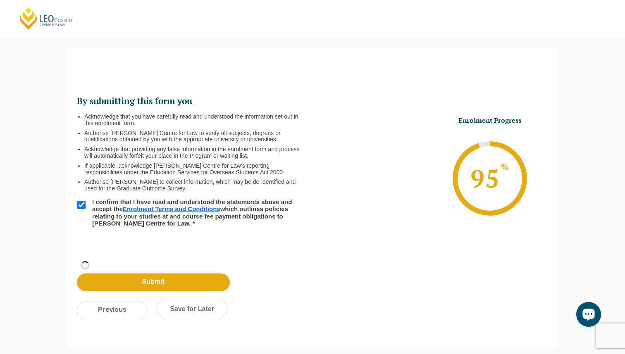
click at [145, 176] on ul "Acknowledge that you have carefully read and understood the information set out…" at bounding box center [194, 153] width 221 height 78
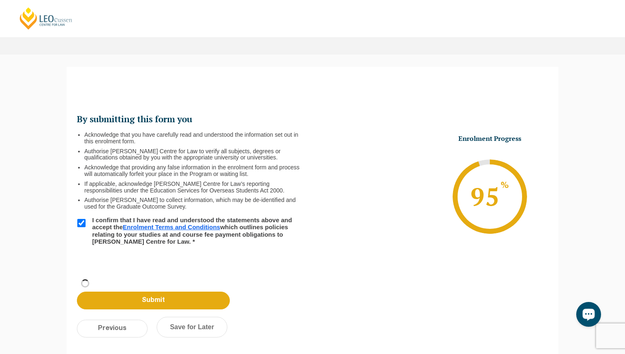
scroll to position [66, 0]
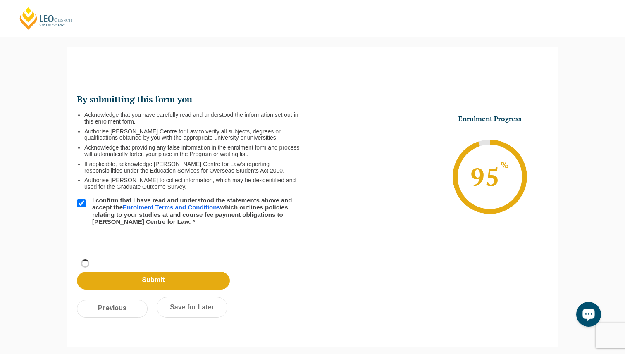
click at [82, 101] on h2 "By submitting this form you" at bounding box center [191, 100] width 229 height 12
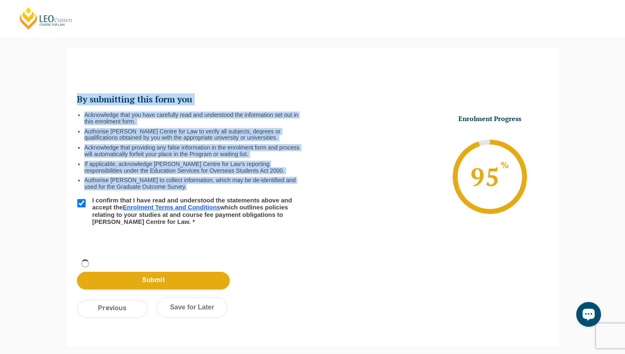
drag, startPoint x: 82, startPoint y: 101, endPoint x: 185, endPoint y: 188, distance: 134.9
click at [185, 188] on ul "By submitting this form you Acknowledge that you have carefully read and unders…" at bounding box center [194, 159] width 235 height 131
click at [185, 188] on li "Authorise [PERSON_NAME] to collect information, which may be de-identified and …" at bounding box center [194, 183] width 221 height 13
drag, startPoint x: 185, startPoint y: 188, endPoint x: 79, endPoint y: 100, distance: 137.6
click at [79, 100] on ul "By submitting this form you Acknowledge that you have carefully read and unders…" at bounding box center [194, 159] width 235 height 131
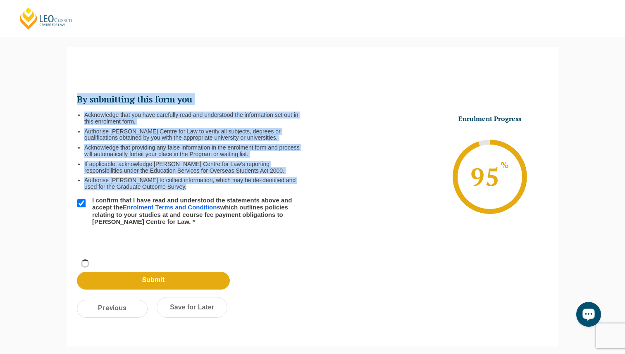
click at [79, 100] on h2 "By submitting this form you" at bounding box center [191, 100] width 229 height 12
drag, startPoint x: 79, startPoint y: 100, endPoint x: 169, endPoint y: 188, distance: 126.2
click at [169, 188] on ul "By submitting this form you Acknowledge that you have carefully read and unders…" at bounding box center [194, 159] width 235 height 131
click at [169, 188] on li "Authorise [PERSON_NAME] to collect information, which may be de-identified and …" at bounding box center [194, 183] width 221 height 13
drag, startPoint x: 169, startPoint y: 188, endPoint x: 78, endPoint y: 85, distance: 137.8
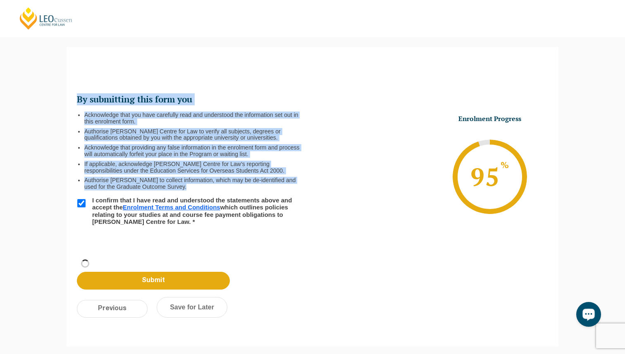
click at [78, 85] on div "By submitting this form you Acknowledge that you have carefully read and unders…" at bounding box center [313, 155] width 492 height 192
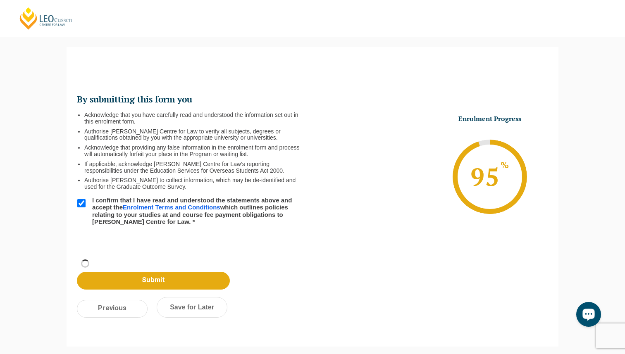
click at [78, 85] on div "By submitting this form you Acknowledge that you have carefully read and unders…" at bounding box center [313, 155] width 492 height 192
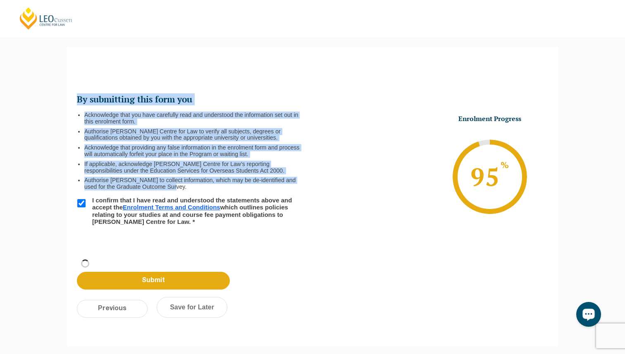
drag, startPoint x: 78, startPoint y: 85, endPoint x: 161, endPoint y: 186, distance: 131.2
click at [161, 186] on div "By submitting this form you Acknowledge that you have carefully read and unders…" at bounding box center [313, 155] width 492 height 192
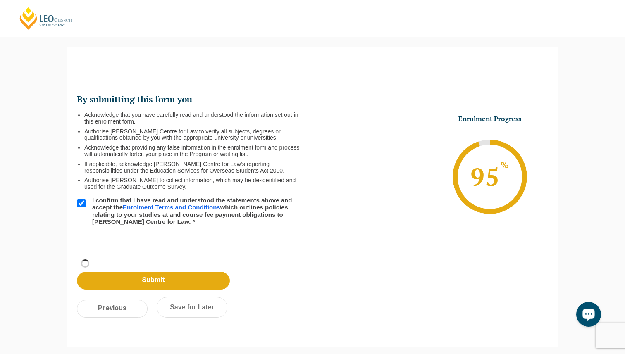
click at [170, 185] on li "Authorise [PERSON_NAME] to collect information, which may be de-identified and …" at bounding box center [194, 183] width 221 height 13
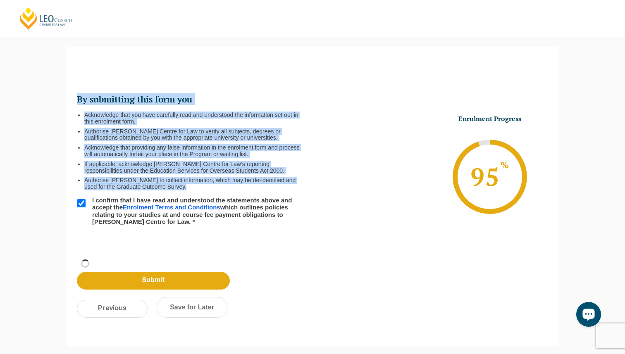
drag, startPoint x: 170, startPoint y: 185, endPoint x: 67, endPoint y: 97, distance: 135.3
click at [67, 97] on div "By submitting this form you Acknowledge that you have carefully read and unders…" at bounding box center [313, 155] width 492 height 192
click at [92, 99] on h2 "By submitting this form you" at bounding box center [191, 100] width 229 height 12
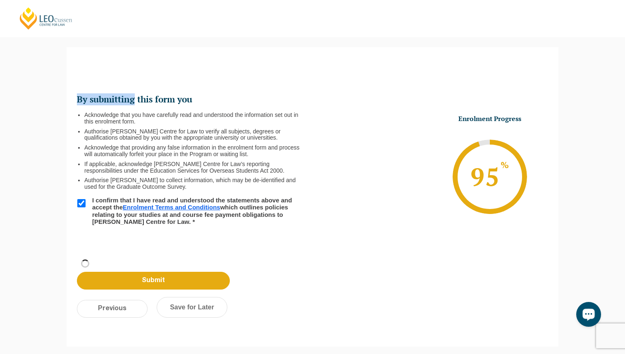
drag, startPoint x: 92, startPoint y: 99, endPoint x: 78, endPoint y: 99, distance: 13.2
click at [78, 99] on h2 "By submitting this form you" at bounding box center [191, 100] width 229 height 12
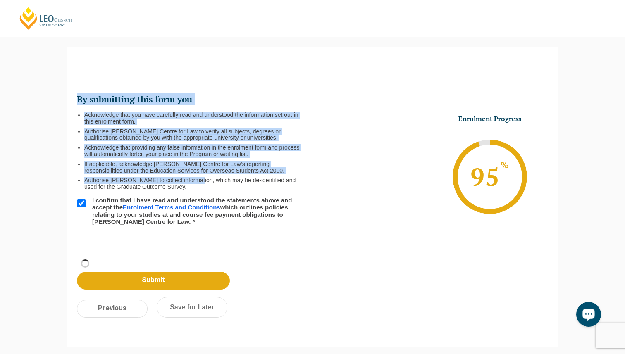
drag, startPoint x: 78, startPoint y: 99, endPoint x: 192, endPoint y: 181, distance: 140.2
click at [192, 181] on ul "By submitting this form you Acknowledge that you have carefully read and unders…" at bounding box center [194, 159] width 235 height 131
click at [192, 181] on li "Authorise [PERSON_NAME] to collect information, which may be de-identified and …" at bounding box center [194, 183] width 221 height 13
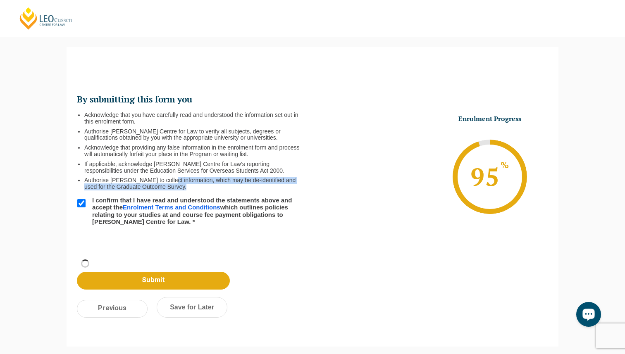
drag, startPoint x: 192, startPoint y: 181, endPoint x: 196, endPoint y: 189, distance: 8.9
click at [196, 189] on li "Authorise [PERSON_NAME] to collect information, which may be de-identified and …" at bounding box center [194, 183] width 221 height 13
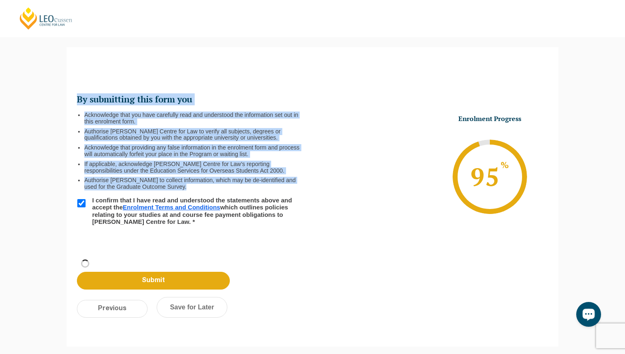
drag, startPoint x: 196, startPoint y: 189, endPoint x: 79, endPoint y: 95, distance: 150.4
click at [79, 95] on ul "By submitting this form you Acknowledge that you have carefully read and unders…" at bounding box center [194, 159] width 235 height 131
click at [79, 95] on h2 "By submitting this form you" at bounding box center [191, 100] width 229 height 12
drag, startPoint x: 79, startPoint y: 95, endPoint x: 170, endPoint y: 183, distance: 126.8
click at [170, 183] on ul "By submitting this form you Acknowledge that you have carefully read and unders…" at bounding box center [194, 159] width 235 height 131
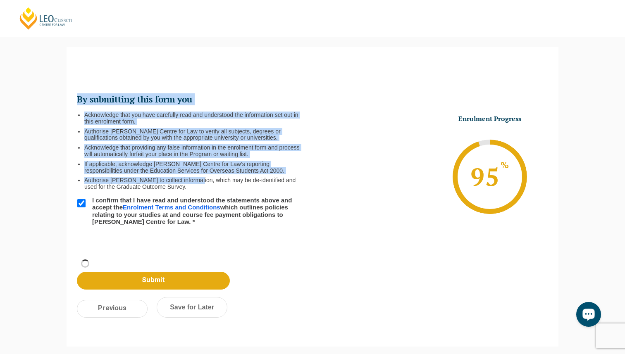
click at [170, 183] on li "Authorise [PERSON_NAME] to collect information, which may be de-identified and …" at bounding box center [194, 183] width 221 height 13
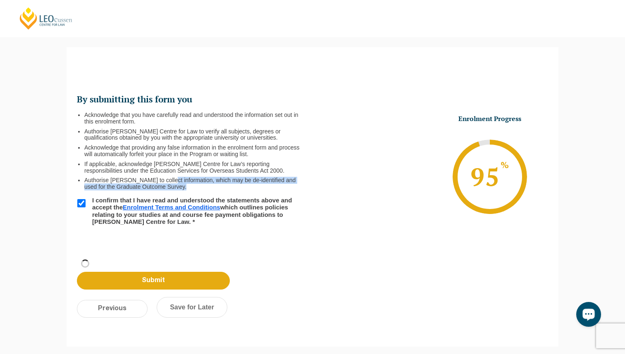
click at [171, 186] on li "Authorise [PERSON_NAME] to collect information, which may be de-identified and …" at bounding box center [194, 183] width 221 height 13
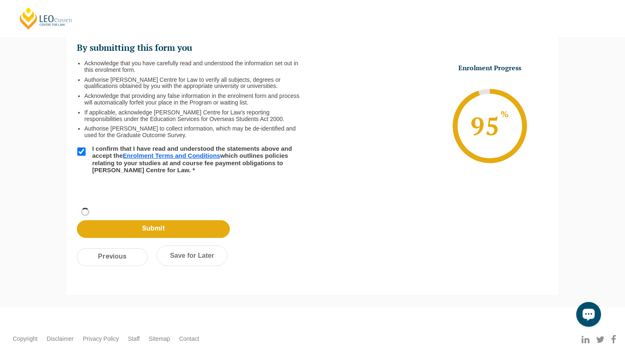
scroll to position [153, 0]
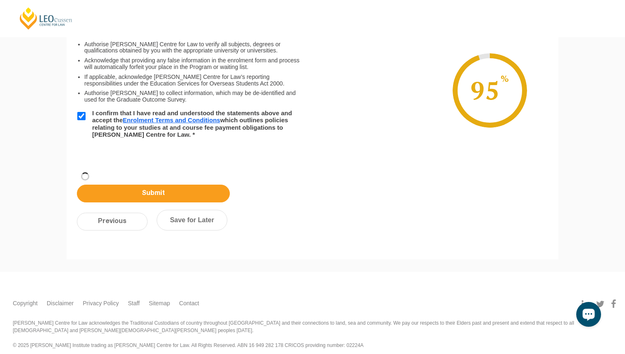
click at [151, 191] on input "Submit" at bounding box center [153, 194] width 153 height 18
click at [187, 219] on link "Save for Later" at bounding box center [192, 220] width 71 height 21
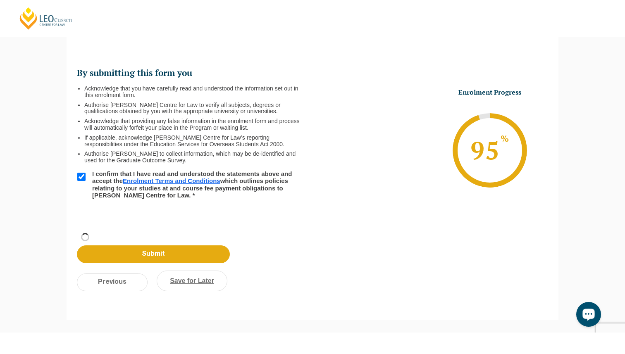
scroll to position [99, 0]
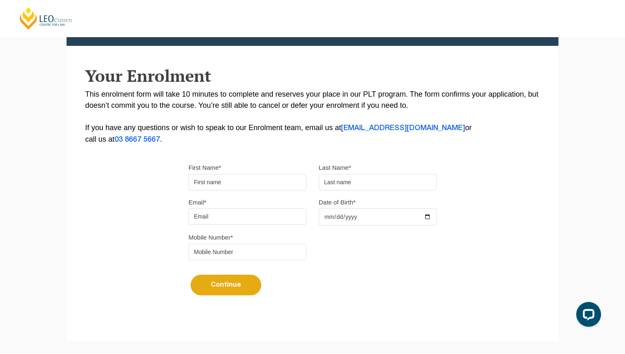
scroll to position [132, 0]
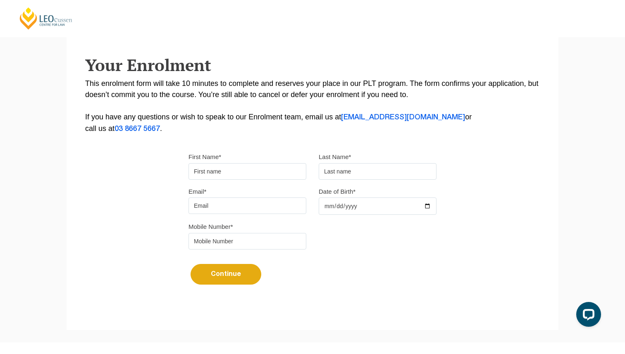
click at [240, 167] on input "First Name*" at bounding box center [247, 171] width 118 height 17
type input "[PERSON_NAME]"
click at [336, 169] on input "text" at bounding box center [378, 171] width 118 height 17
type input "[PERSON_NAME]"
click at [270, 204] on input "Email*" at bounding box center [247, 205] width 118 height 17
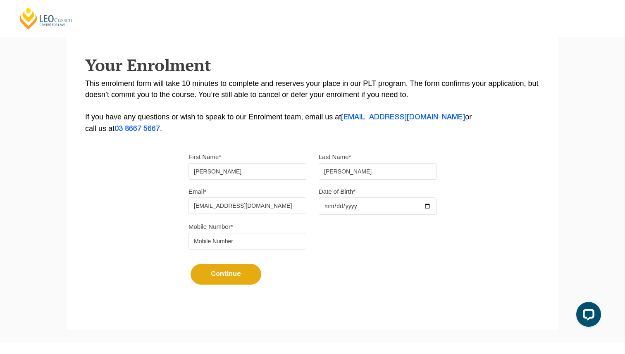
type input "[EMAIL_ADDRESS][DOMAIN_NAME]"
click at [159, 234] on div "Please note that your information is saved on our server as you enter it. Congr…" at bounding box center [313, 121] width 492 height 368
click at [233, 242] on input "tel" at bounding box center [247, 241] width 118 height 17
type input "0409037307"
click at [344, 214] on input "Date of Birth*" at bounding box center [378, 205] width 118 height 17
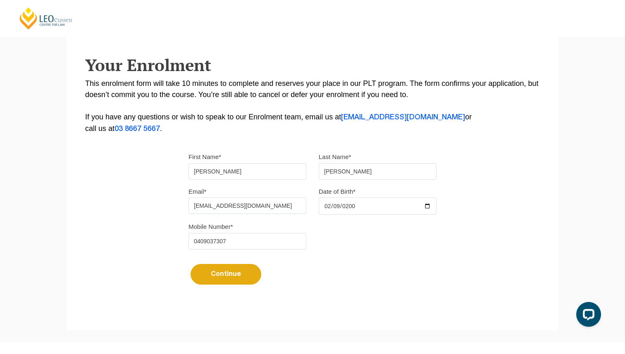
type input "[DATE]"
click at [407, 245] on div "Mobile Number* 0409037307" at bounding box center [312, 238] width 260 height 35
click at [221, 276] on button "Continue" at bounding box center [225, 274] width 71 height 21
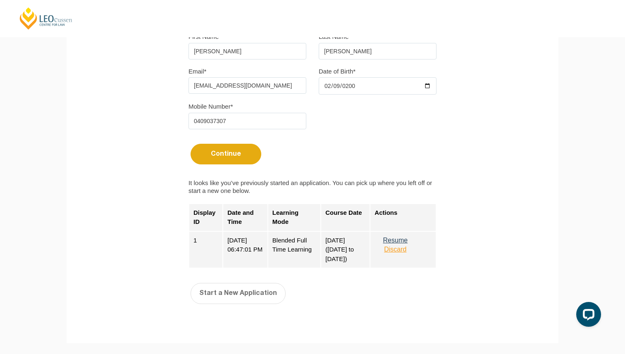
scroll to position [268, 0]
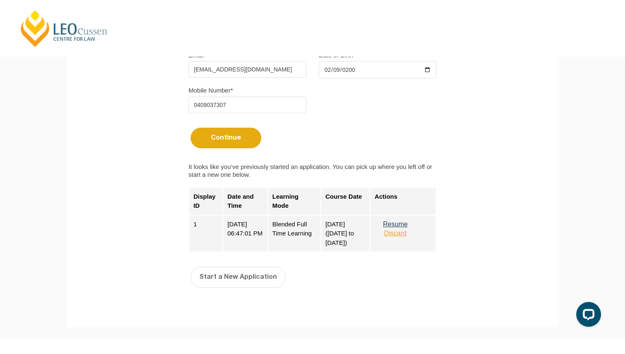
click at [389, 226] on button "Resume" at bounding box center [394, 224] width 41 height 7
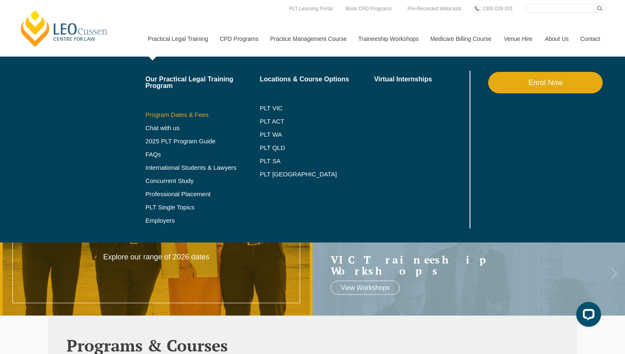
click at [160, 113] on link "Program Dates & Fees" at bounding box center [202, 115] width 114 height 7
